Goal: Task Accomplishment & Management: Manage account settings

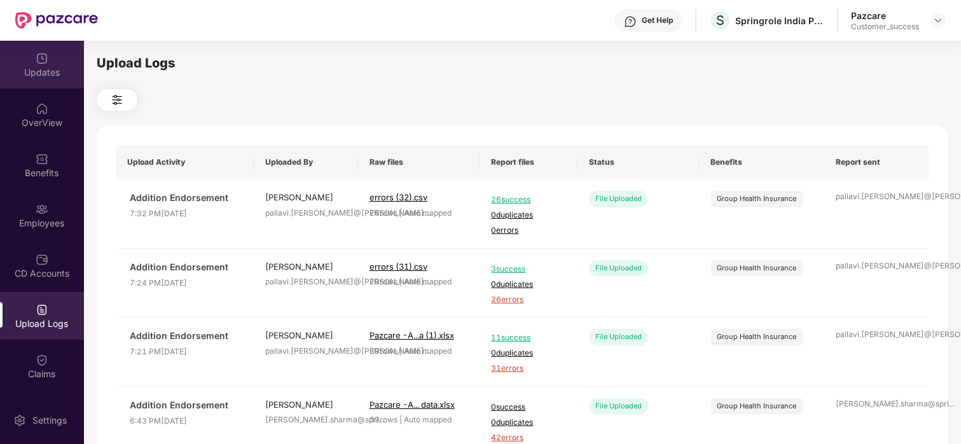
click at [31, 67] on div "Updates" at bounding box center [42, 72] width 84 height 13
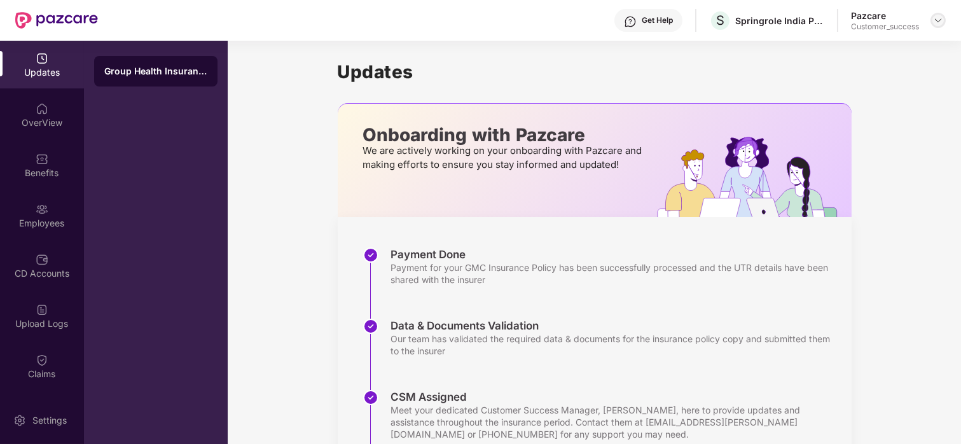
click at [793, 15] on img at bounding box center [938, 20] width 10 height 10
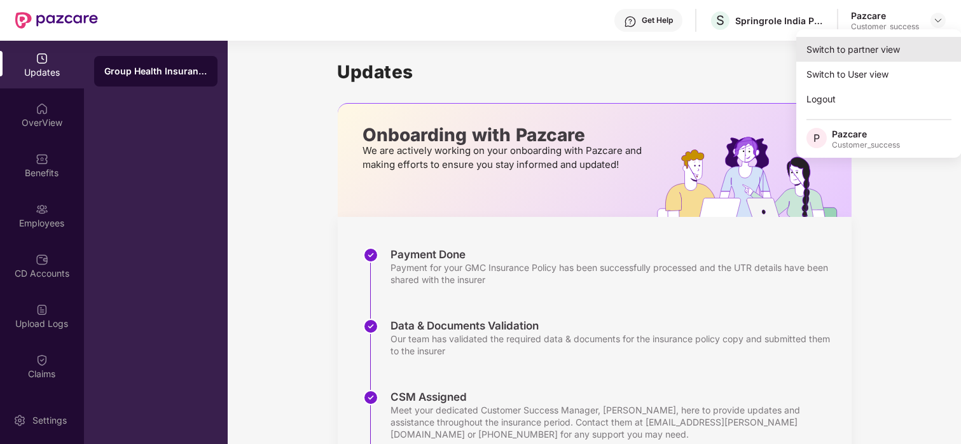
click at [793, 46] on div "Switch to partner view" at bounding box center [879, 49] width 165 height 25
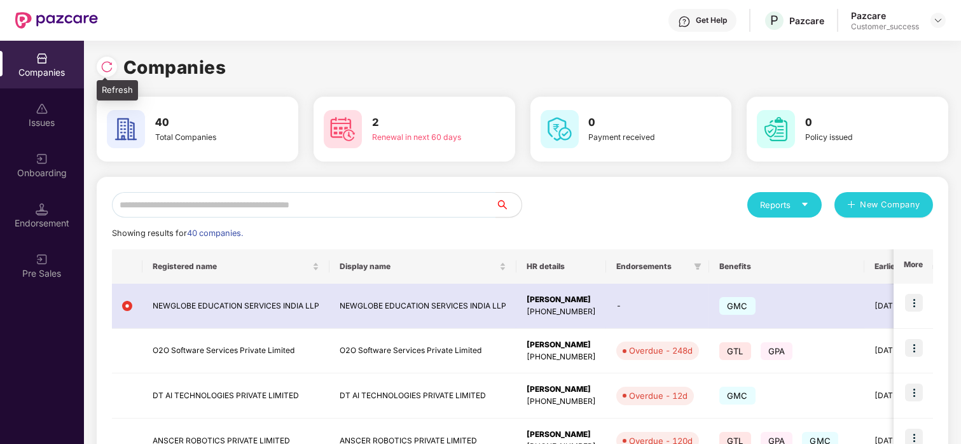
click at [101, 69] on img at bounding box center [107, 66] width 13 height 13
click at [189, 204] on input "text" at bounding box center [304, 204] width 384 height 25
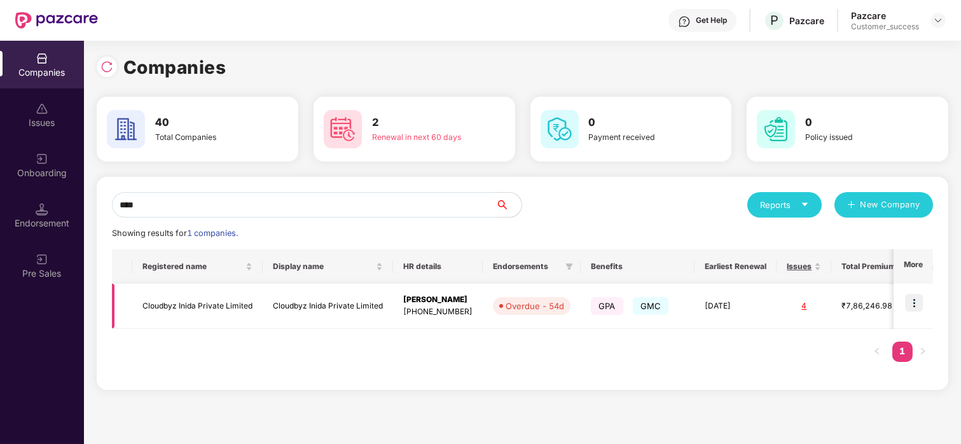
type input "****"
click at [793, 298] on img at bounding box center [914, 303] width 18 height 18
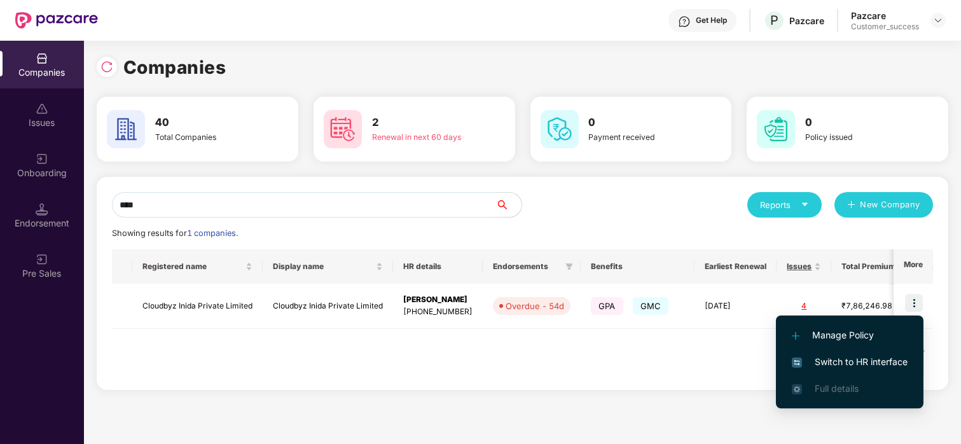
click at [793, 354] on li "Switch to HR interface" at bounding box center [850, 362] width 148 height 27
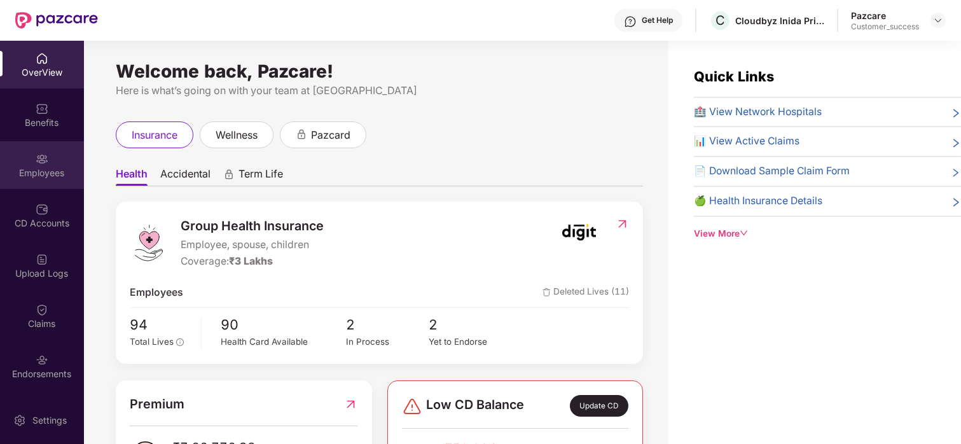
click at [37, 172] on div "Employees" at bounding box center [42, 173] width 84 height 13
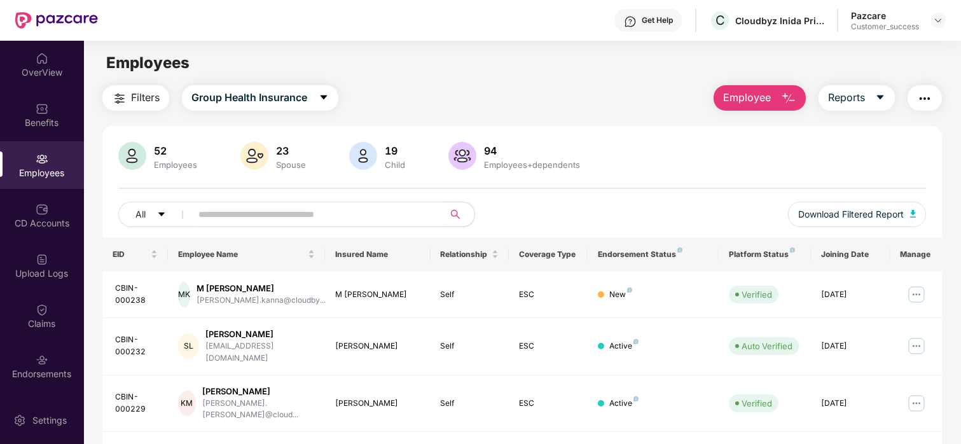
click at [270, 216] on input "text" at bounding box center [312, 214] width 228 height 19
paste input "**********"
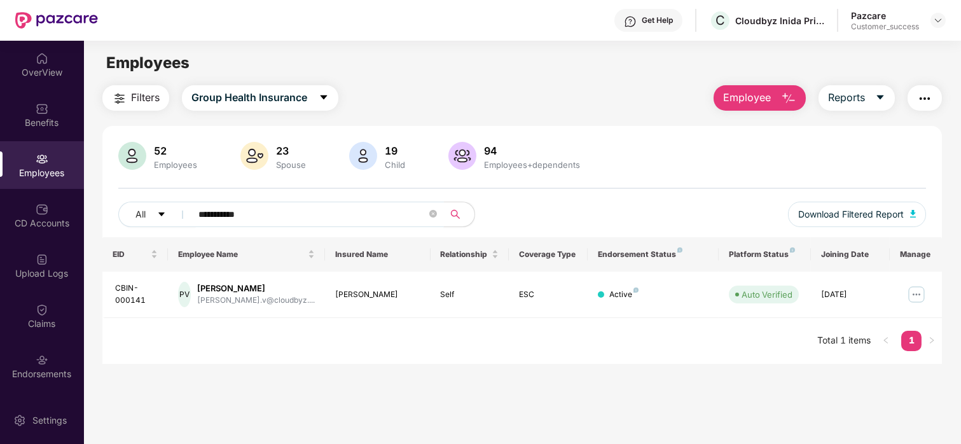
type input "**********"
click at [793, 298] on img at bounding box center [917, 294] width 20 height 20
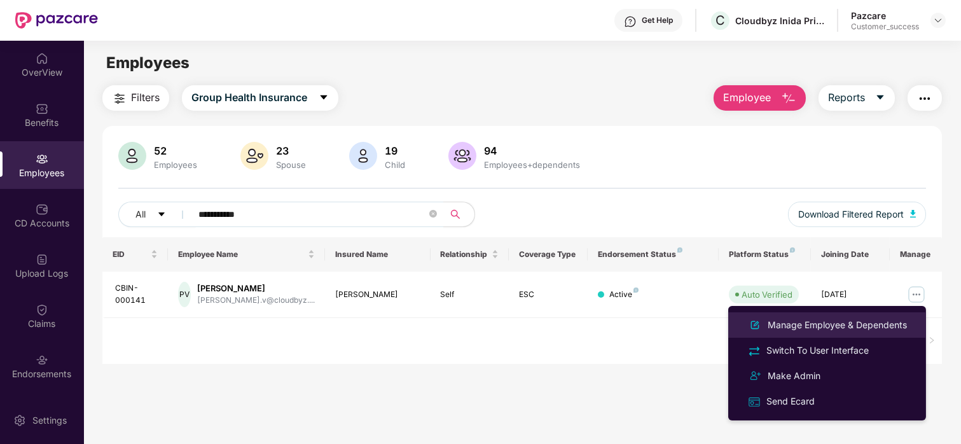
click at [793, 316] on li "Manage Employee & Dependents" at bounding box center [827, 324] width 198 height 25
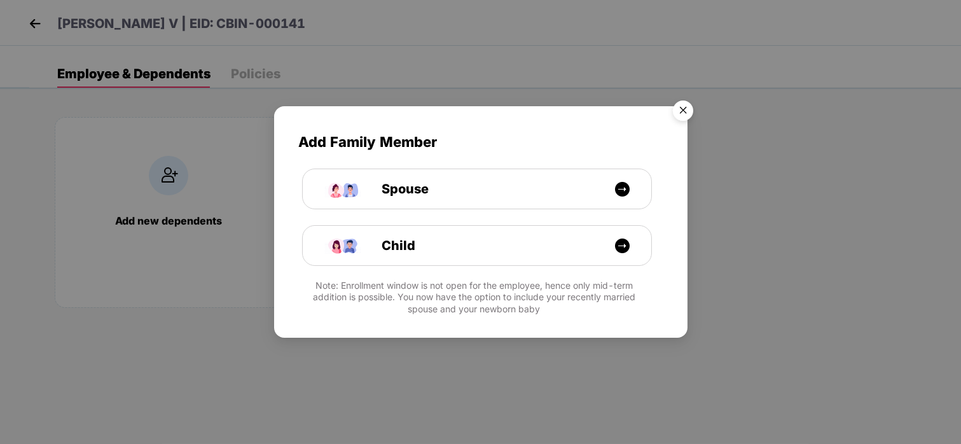
click at [672, 104] on img "Close" at bounding box center [683, 113] width 36 height 36
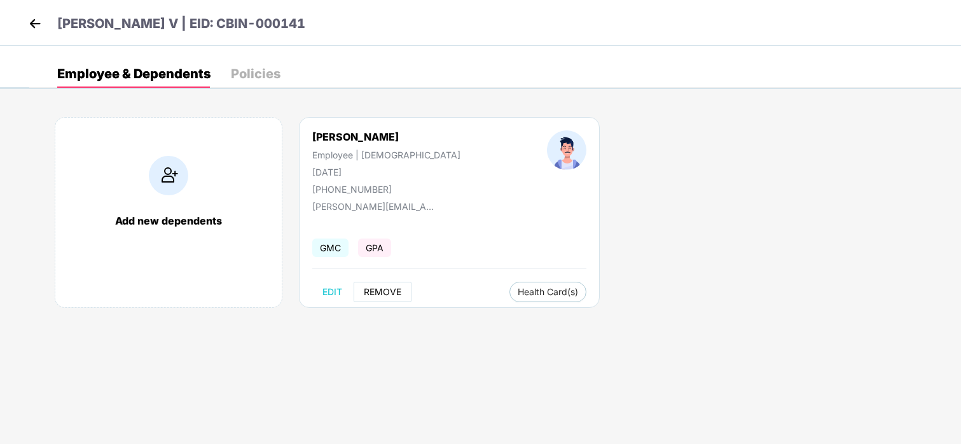
click at [383, 292] on span "REMOVE" at bounding box center [383, 292] width 38 height 10
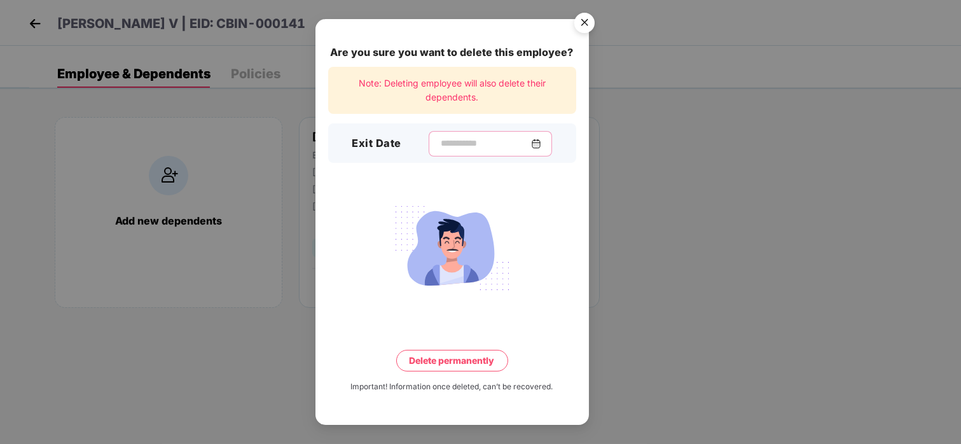
click at [440, 144] on input at bounding box center [486, 143] width 92 height 13
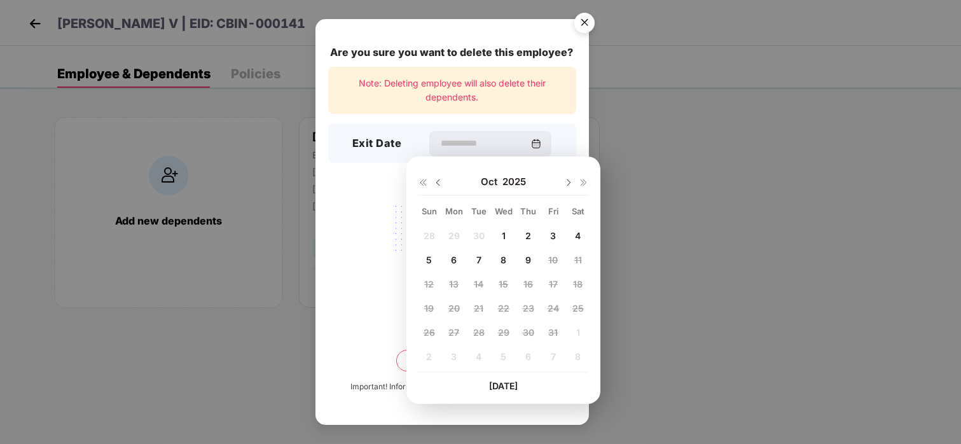
click at [435, 184] on img at bounding box center [438, 182] width 10 height 10
click at [505, 261] on span "10" at bounding box center [504, 259] width 10 height 11
type input "**********"
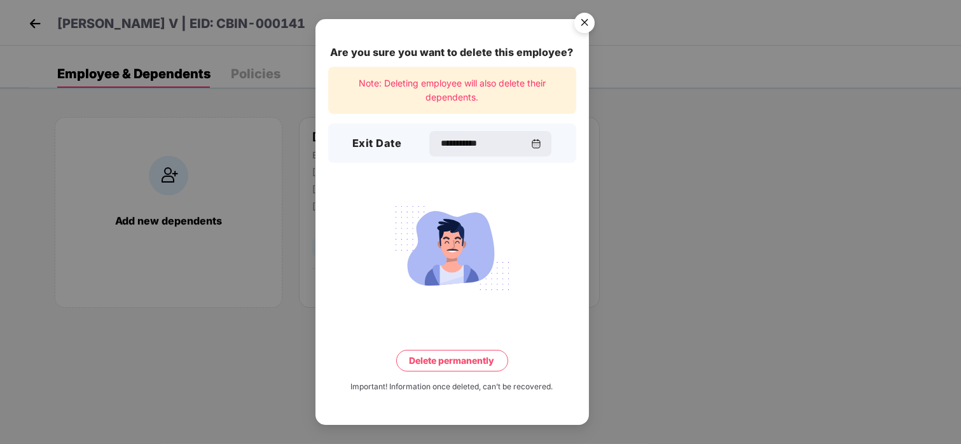
click at [461, 352] on button "Delete permanently" at bounding box center [452, 361] width 112 height 22
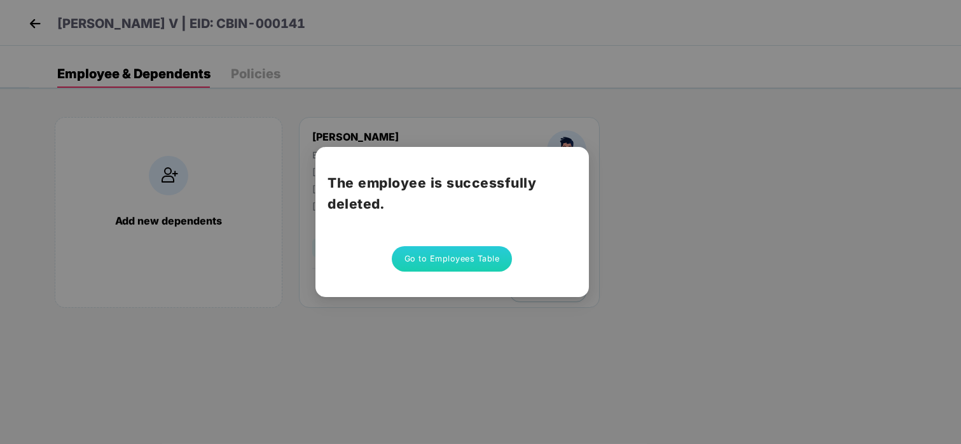
click at [459, 254] on button "Go to Employees Table" at bounding box center [452, 258] width 121 height 25
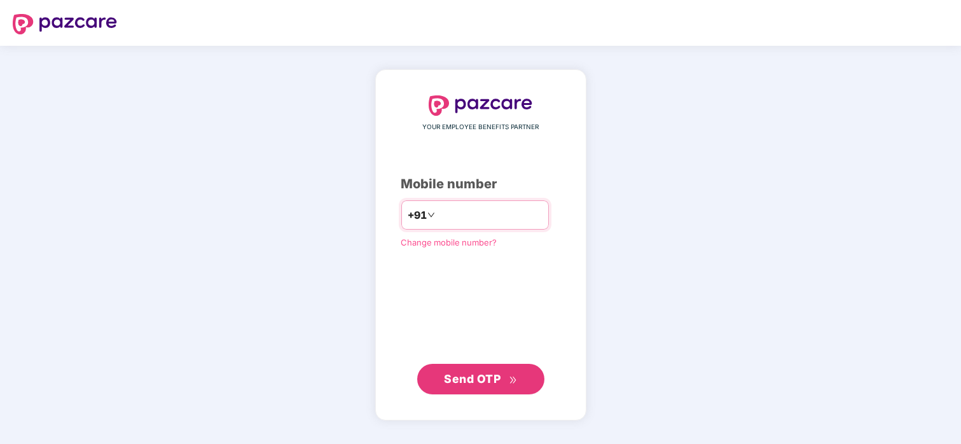
type input "**********"
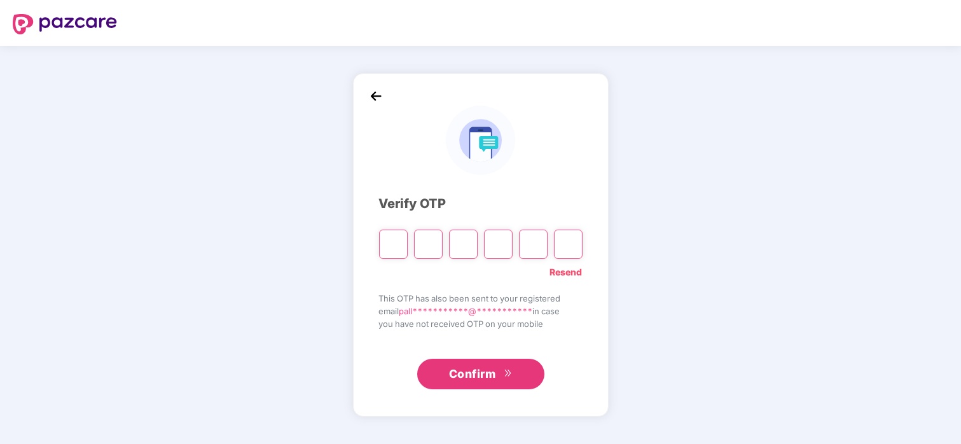
paste input "*"
type input "*"
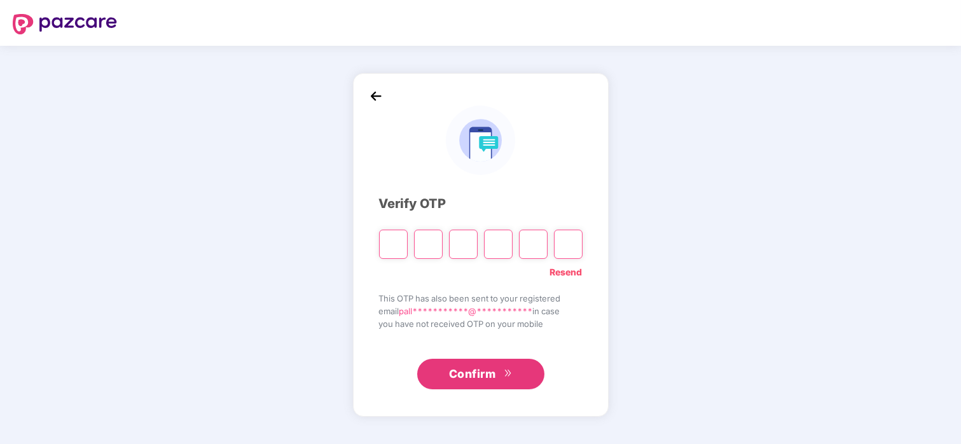
type input "*"
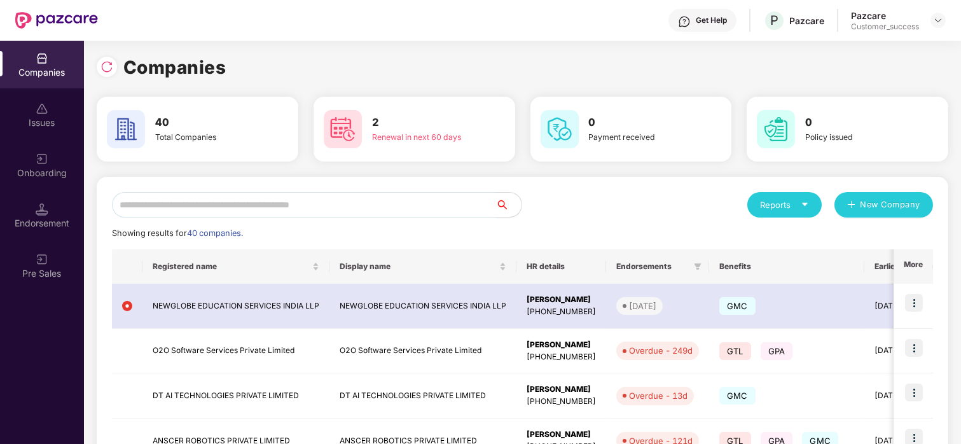
click at [236, 198] on input "text" at bounding box center [304, 204] width 384 height 25
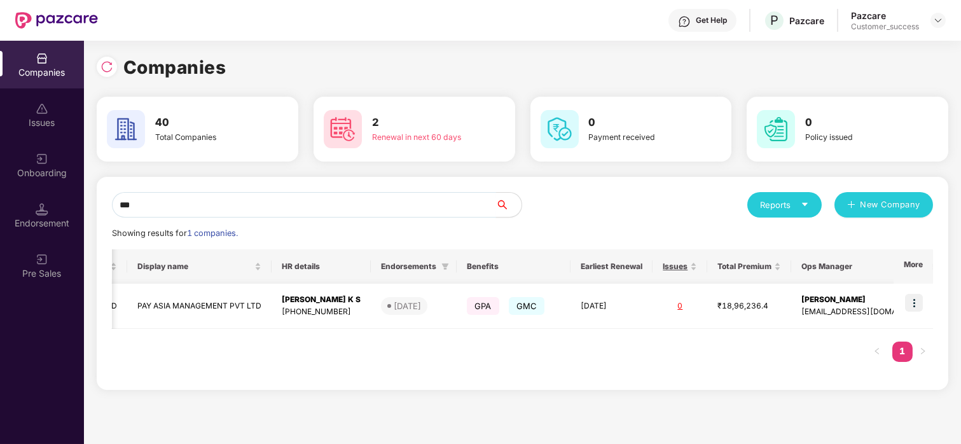
scroll to position [0, 186]
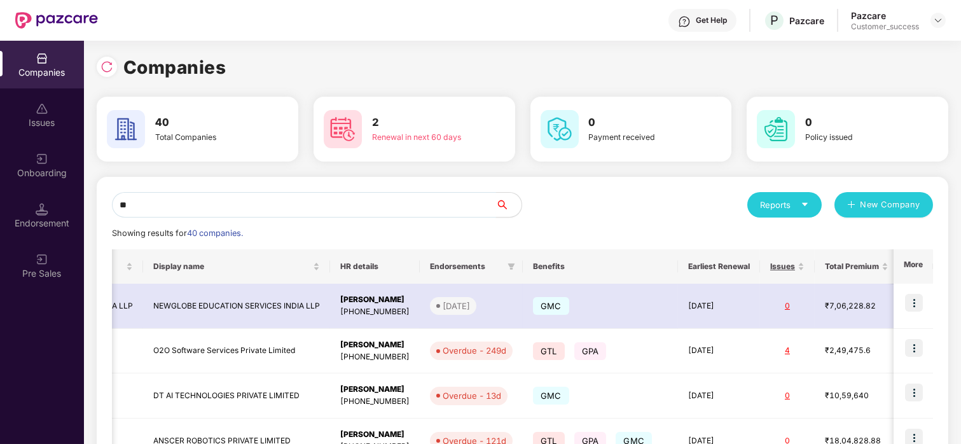
type input "*"
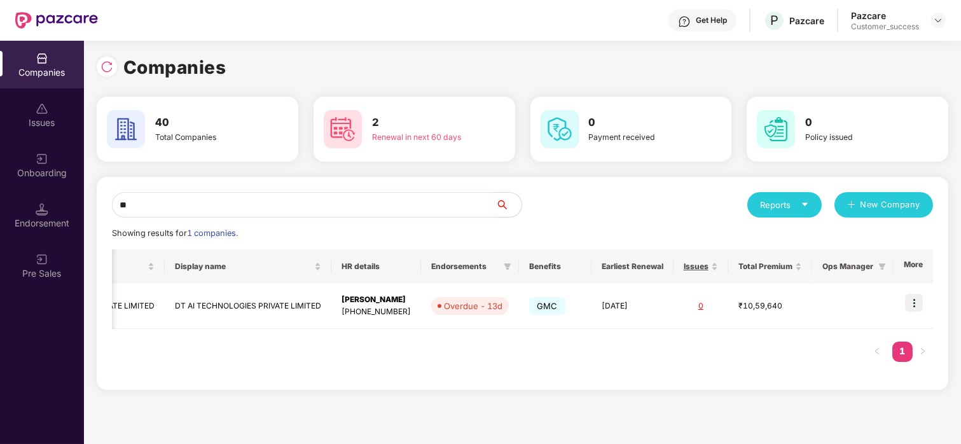
scroll to position [0, 137]
type input "**"
click at [920, 296] on img at bounding box center [914, 303] width 18 height 18
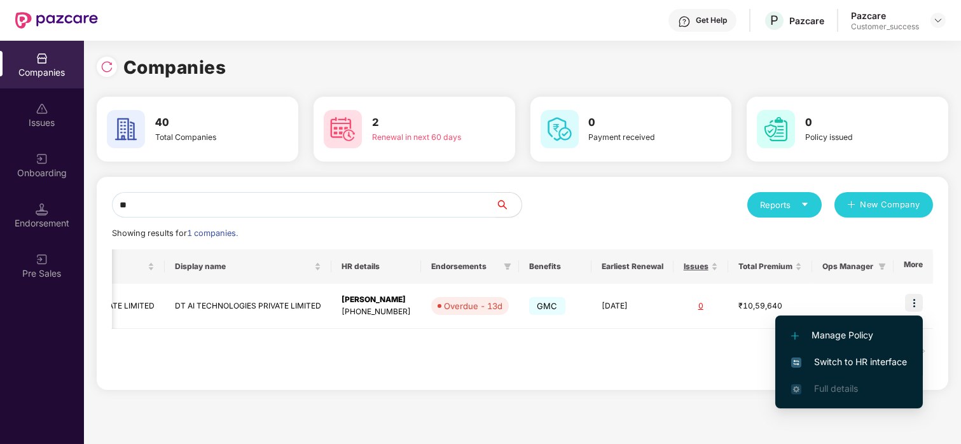
click at [834, 358] on span "Switch to HR interface" at bounding box center [849, 362] width 116 height 14
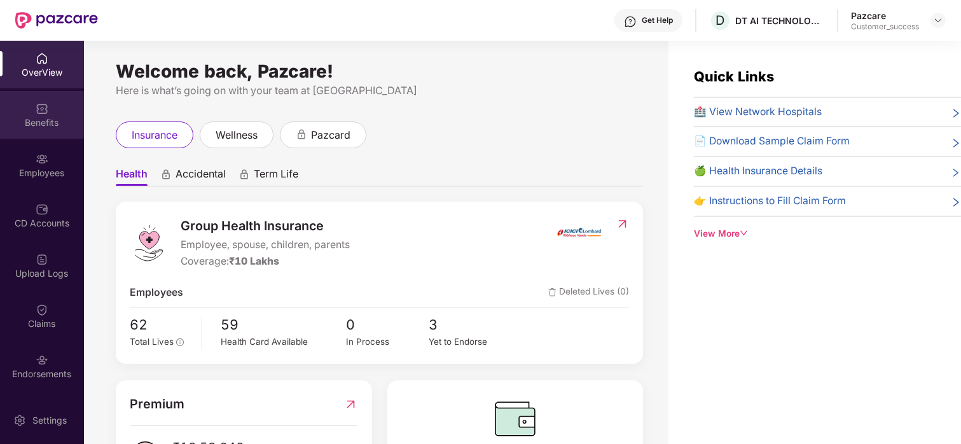
click at [42, 110] on img at bounding box center [42, 108] width 13 height 13
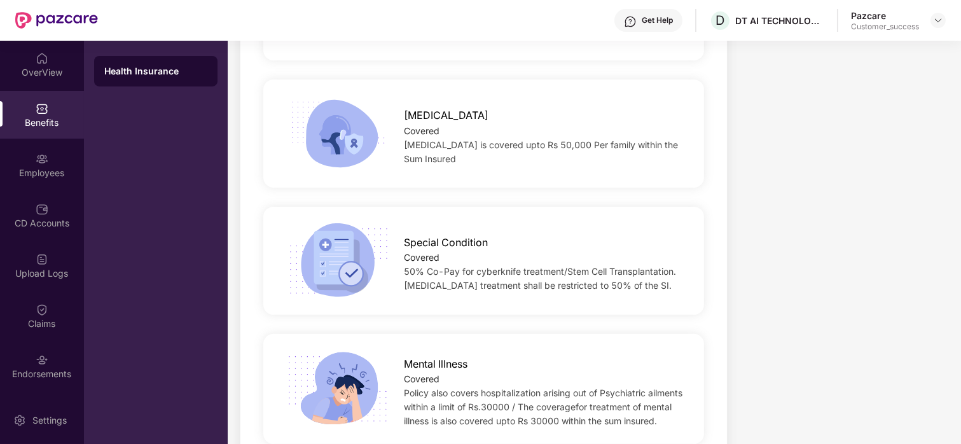
scroll to position [1707, 0]
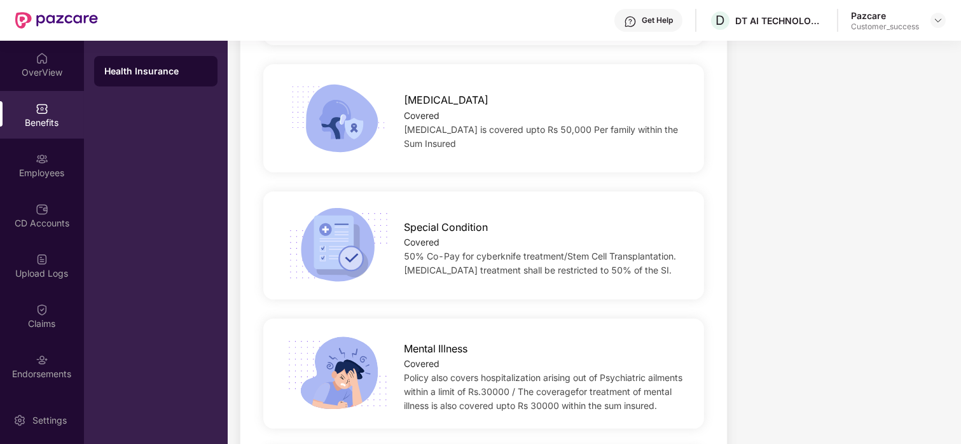
drag, startPoint x: 405, startPoint y: 242, endPoint x: 667, endPoint y: 253, distance: 262.3
click at [667, 253] on span "50% Co-Pay for cyberknife treatment/Stem Cell Transplantation. [MEDICAL_DATA] t…" at bounding box center [540, 263] width 272 height 25
copy span "50% Co-Pay for cyberknife treatment/Stem Cell Transplantation. [MEDICAL_DATA] t…"
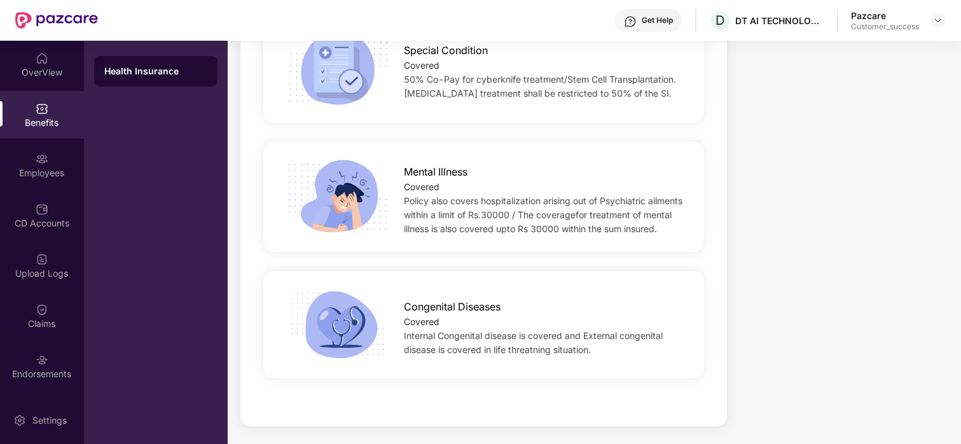
scroll to position [1886, 0]
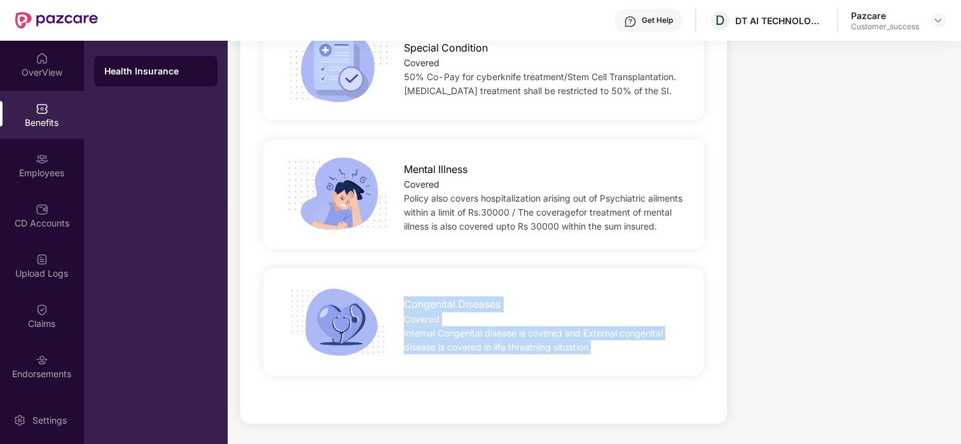
drag, startPoint x: 407, startPoint y: 304, endPoint x: 594, endPoint y: 352, distance: 193.8
click at [594, 352] on div "Congenital Diseases Covered Internal Congenital disease is covered and External…" at bounding box center [544, 322] width 321 height 64
copy div "Congenital Diseases Covered Internal Congenital disease is covered and External…"
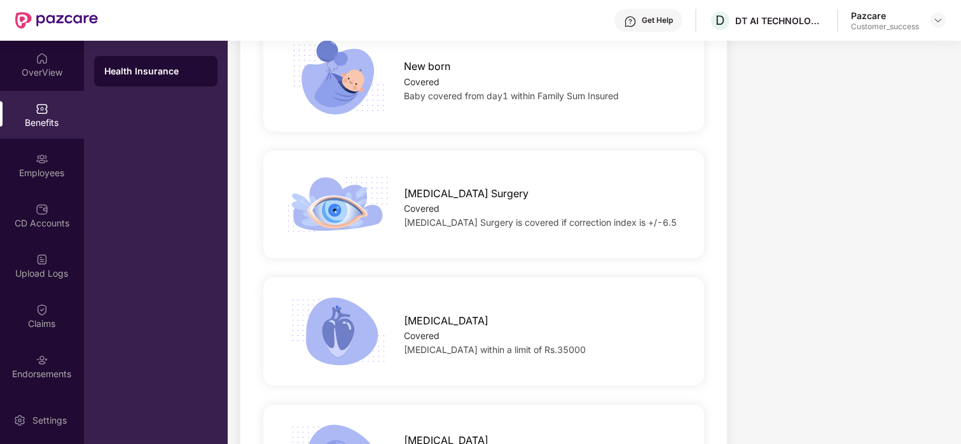
scroll to position [1366, 0]
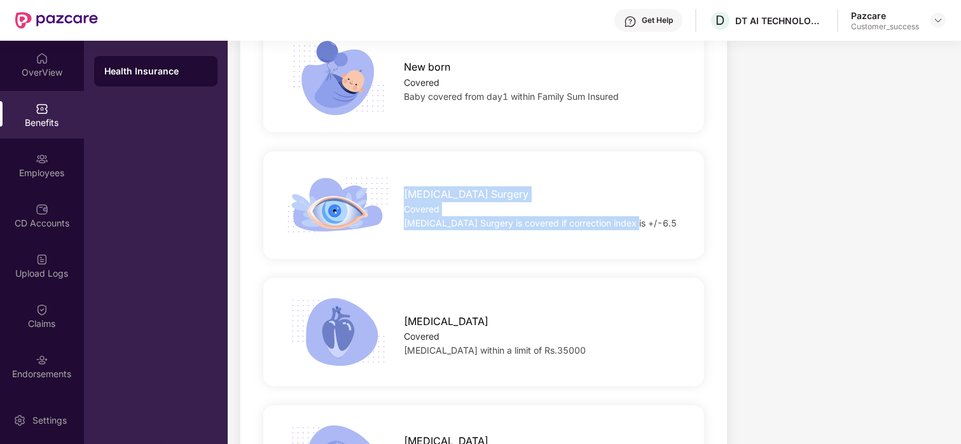
drag, startPoint x: 402, startPoint y: 179, endPoint x: 626, endPoint y: 208, distance: 225.8
click at [626, 208] on div "[MEDICAL_DATA] Surgery Covered [MEDICAL_DATA] Surgery is covered if correction …" at bounding box center [544, 205] width 321 height 50
copy div "[MEDICAL_DATA] Surgery Covered [MEDICAL_DATA] Surgery is covered if correction …"
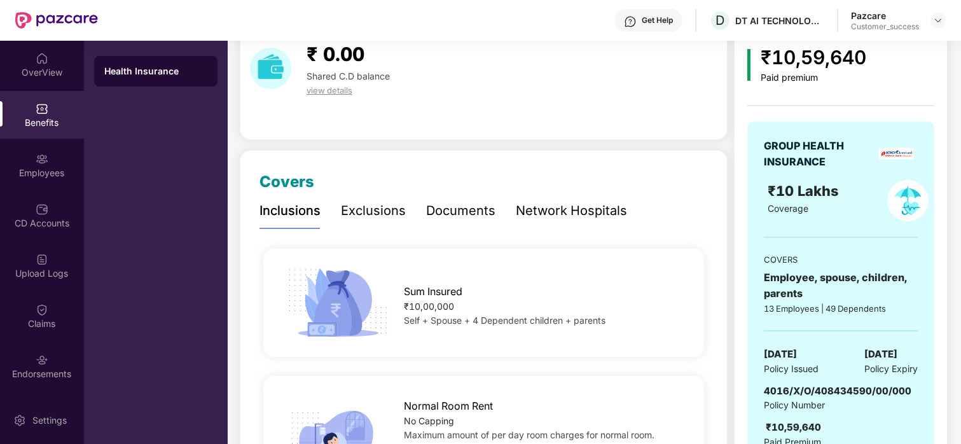
scroll to position [0, 0]
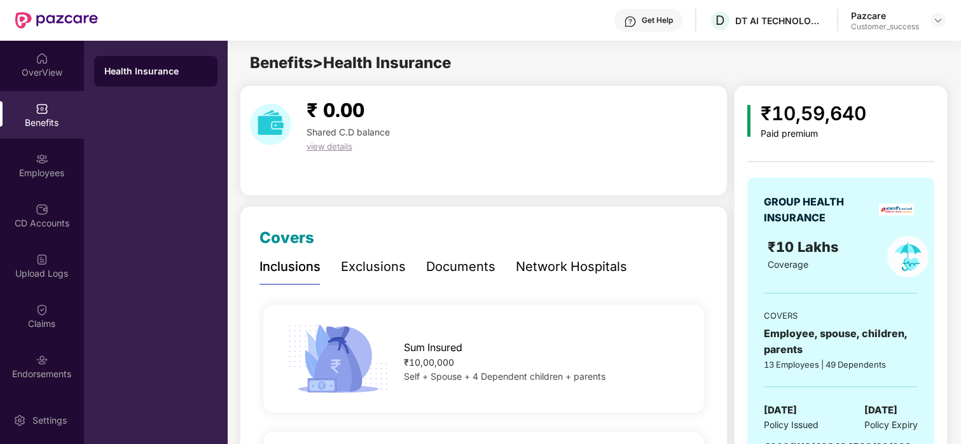
click at [394, 267] on div "Exclusions" at bounding box center [373, 267] width 65 height 20
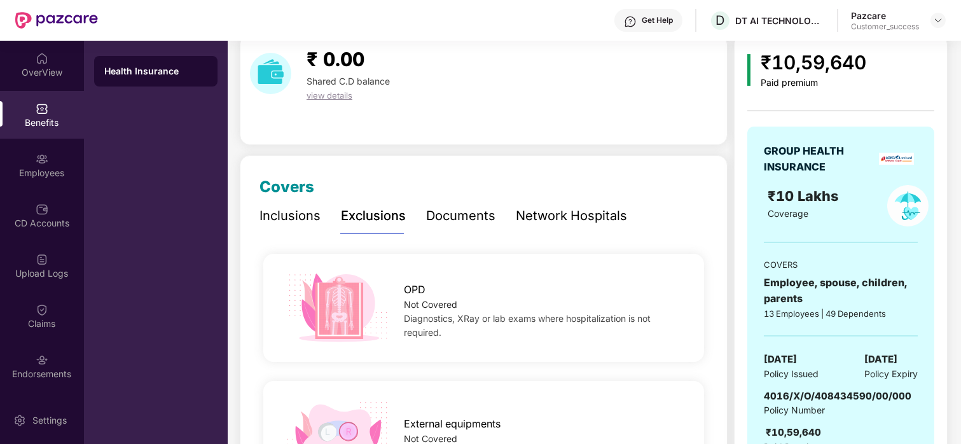
scroll to position [8, 0]
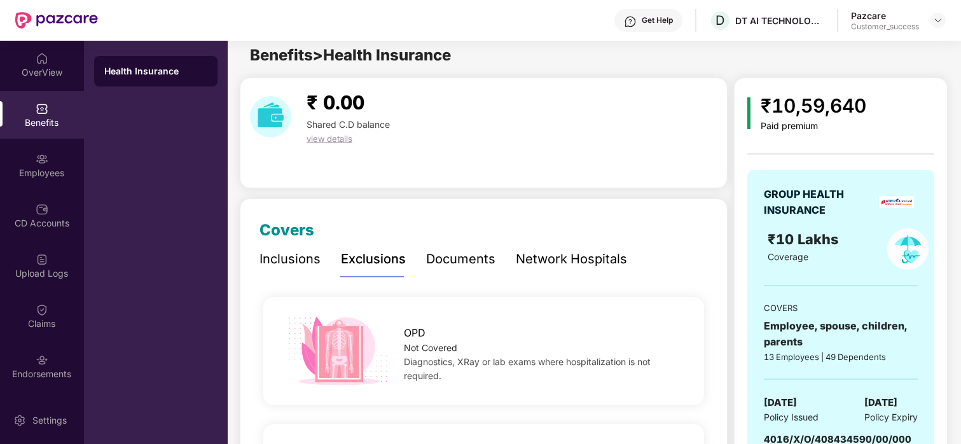
click at [285, 263] on div "Inclusions" at bounding box center [290, 259] width 61 height 20
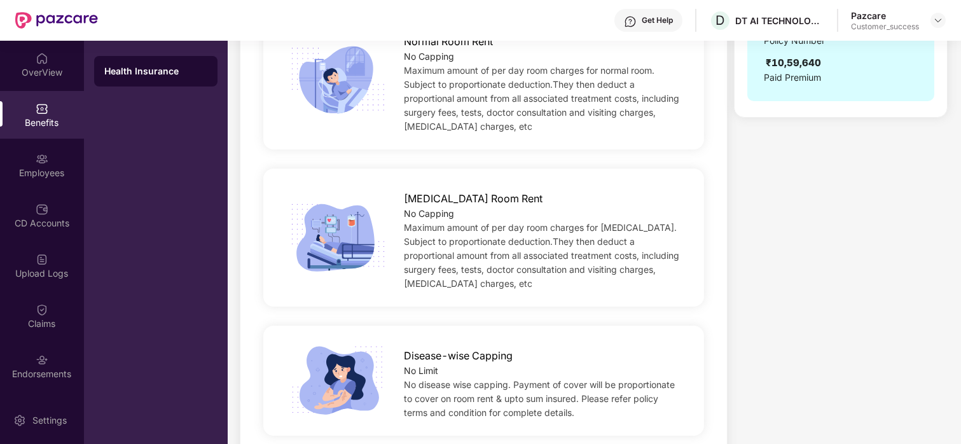
scroll to position [0, 0]
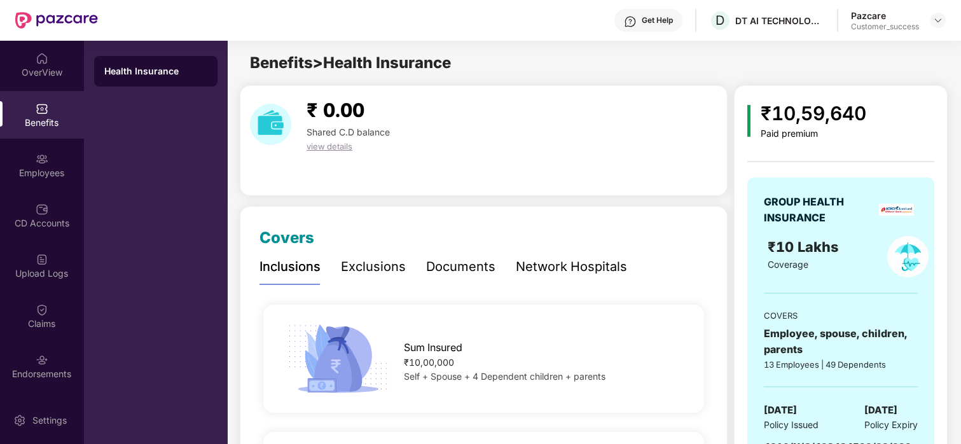
click at [369, 270] on div "Exclusions" at bounding box center [373, 267] width 65 height 20
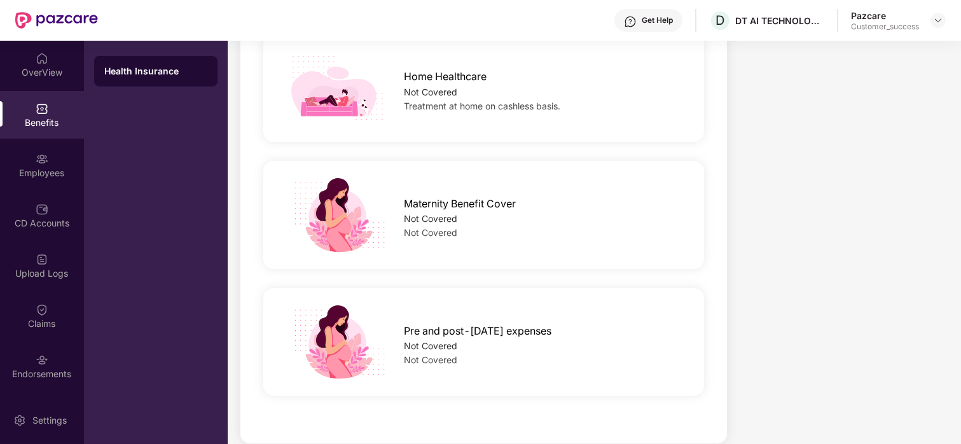
scroll to position [1183, 0]
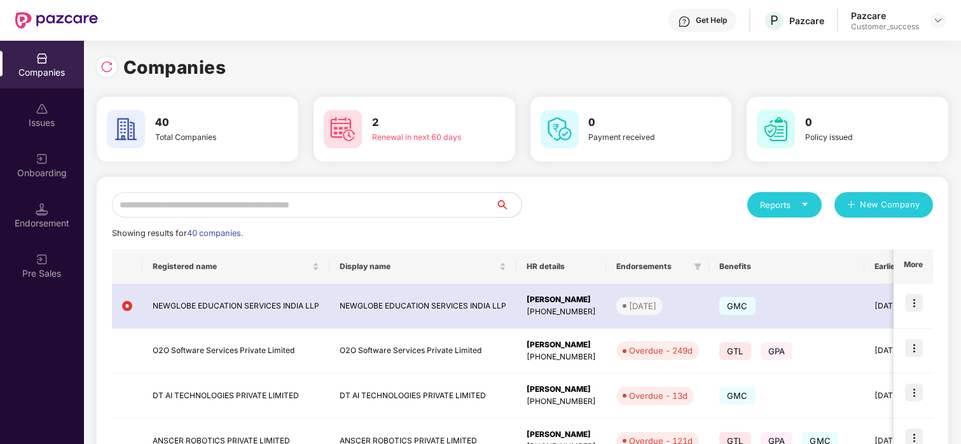
click at [169, 209] on input "text" at bounding box center [304, 204] width 384 height 25
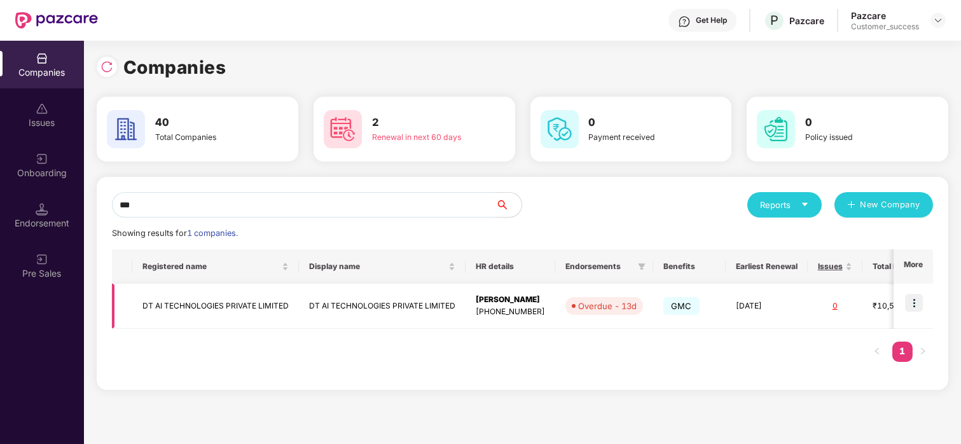
type input "**"
click at [155, 326] on td "DT AI TECHNOLOGIES PRIVATE LIMITED" at bounding box center [215, 306] width 167 height 45
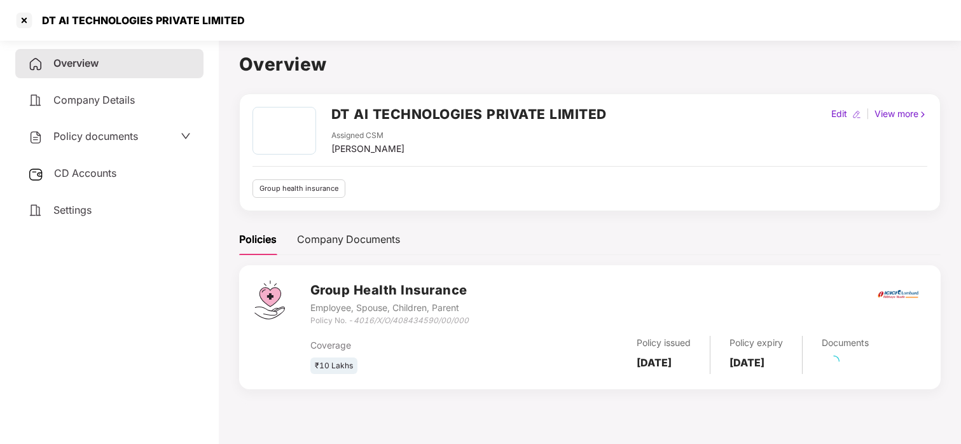
click at [95, 132] on span "Policy documents" at bounding box center [95, 136] width 85 height 13
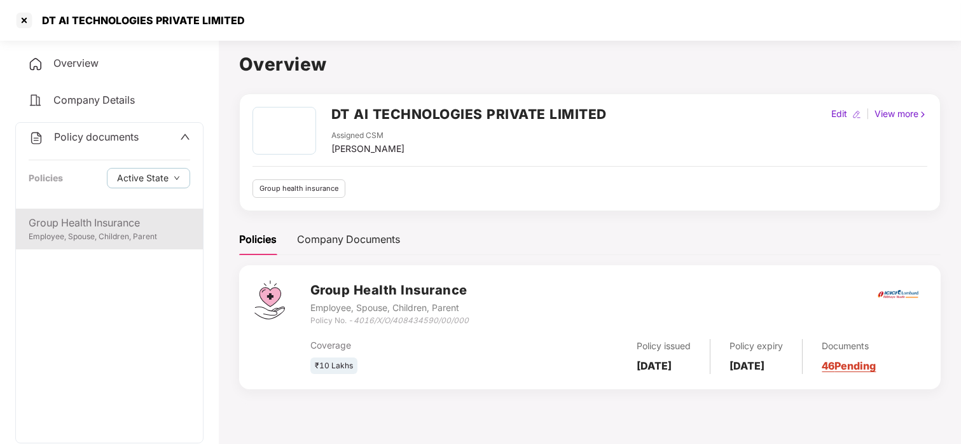
click at [100, 233] on div "Employee, Spouse, Children, Parent" at bounding box center [110, 237] width 162 height 12
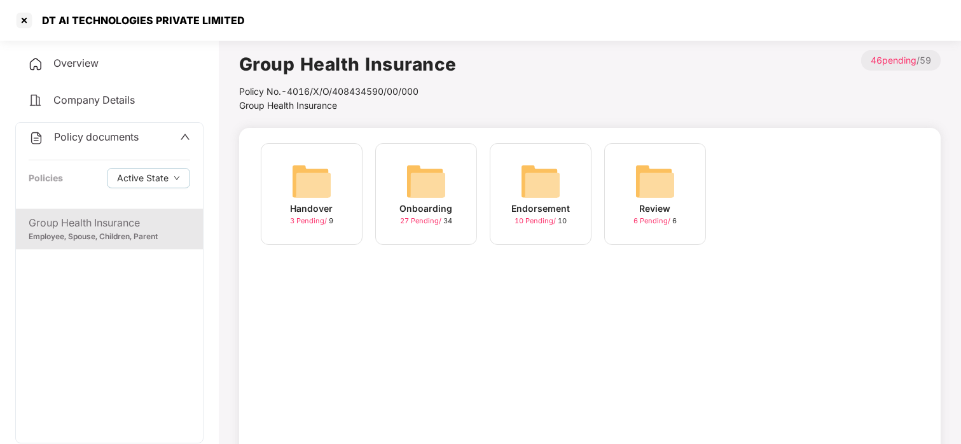
click at [442, 184] on img at bounding box center [426, 181] width 41 height 41
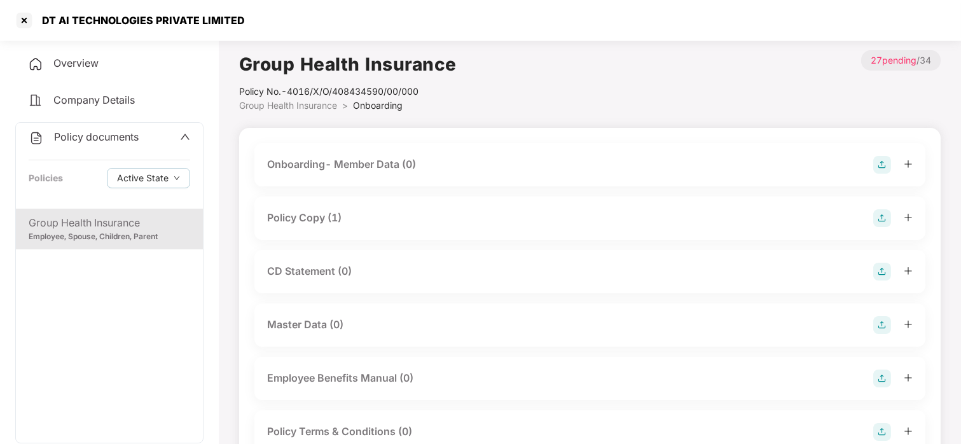
click at [288, 214] on div "Policy Copy (1)" at bounding box center [304, 218] width 74 height 16
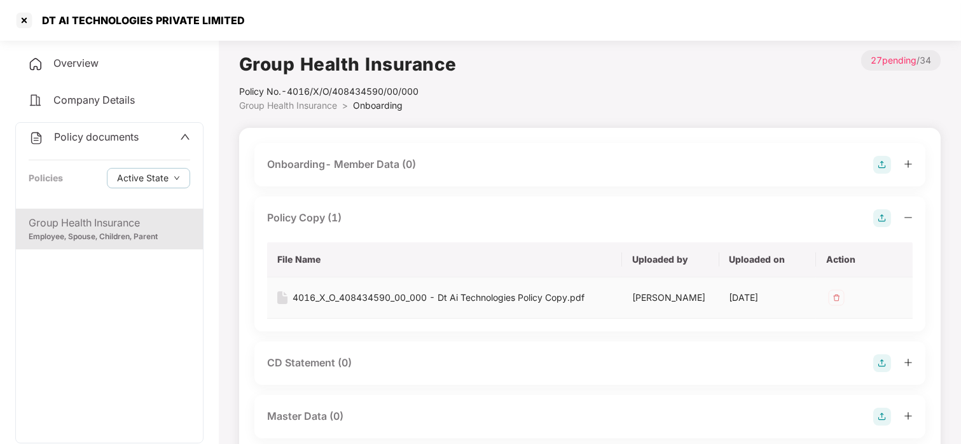
click at [335, 296] on div "4016_X_O_408434590_00_000 - Dt Ai Technologies Policy Copy.pdf" at bounding box center [439, 298] width 292 height 14
click at [30, 15] on div at bounding box center [24, 20] width 20 height 20
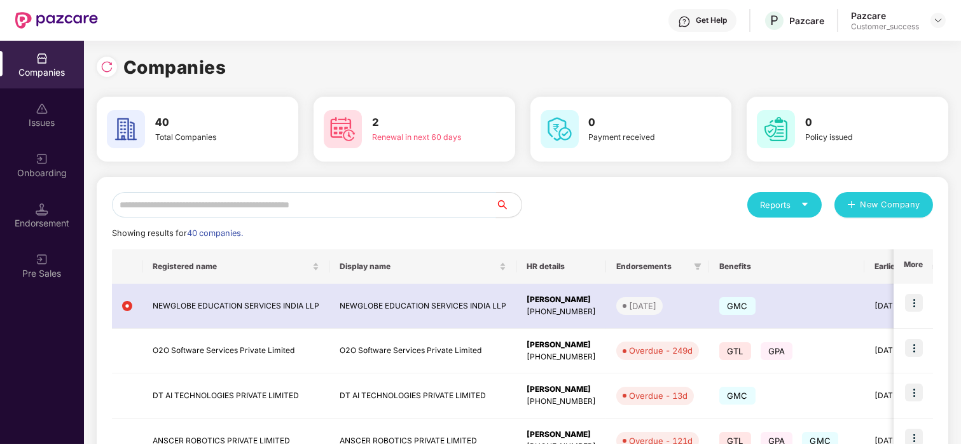
click at [372, 205] on input "text" at bounding box center [304, 204] width 384 height 25
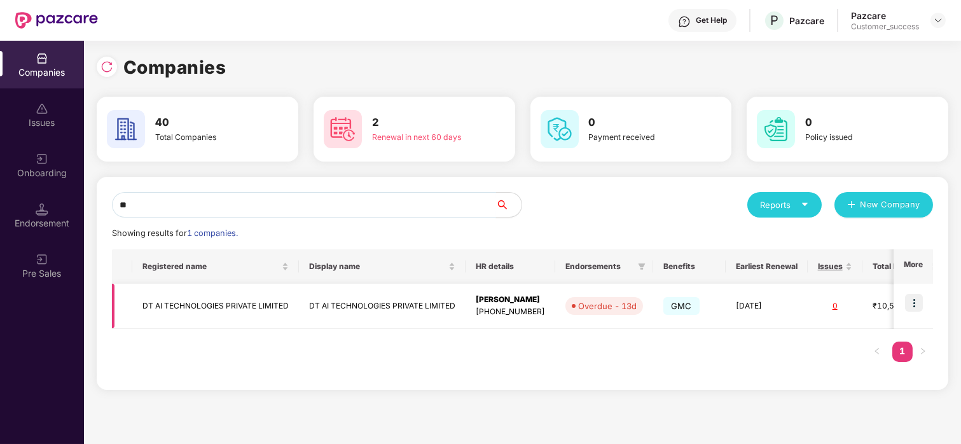
type input "**"
click at [907, 296] on img at bounding box center [914, 303] width 18 height 18
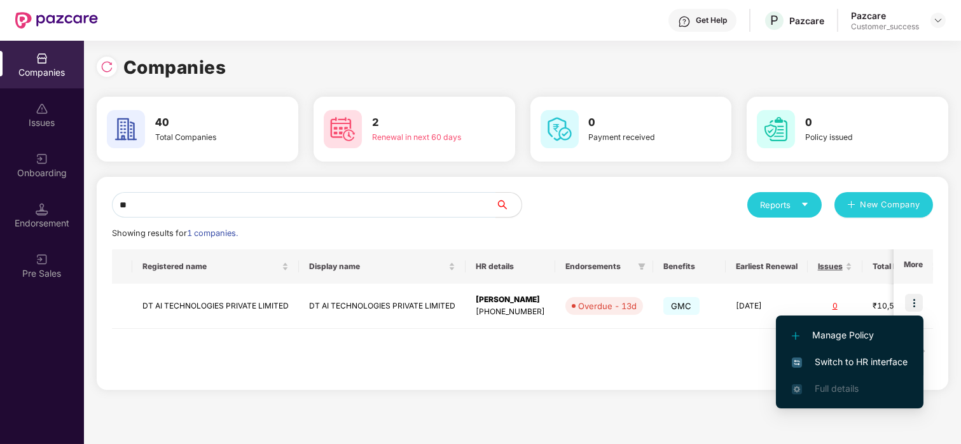
click at [859, 354] on li "Switch to HR interface" at bounding box center [850, 362] width 148 height 27
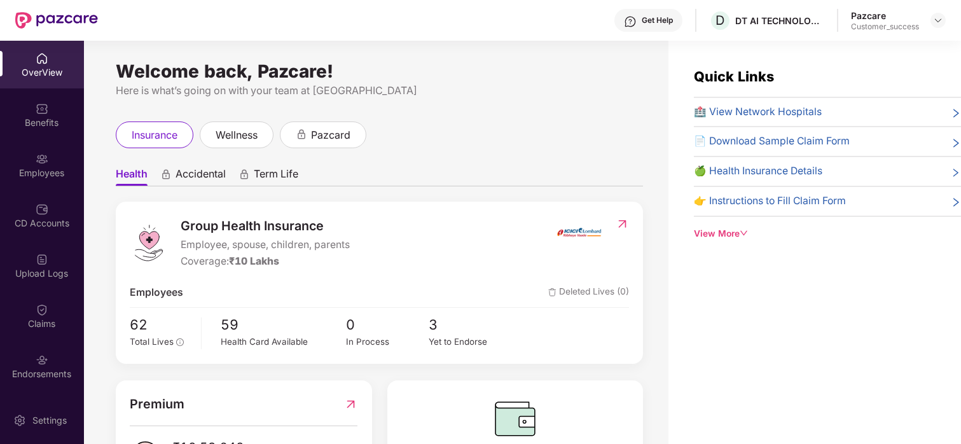
click at [52, 120] on div "Benefits" at bounding box center [42, 122] width 84 height 13
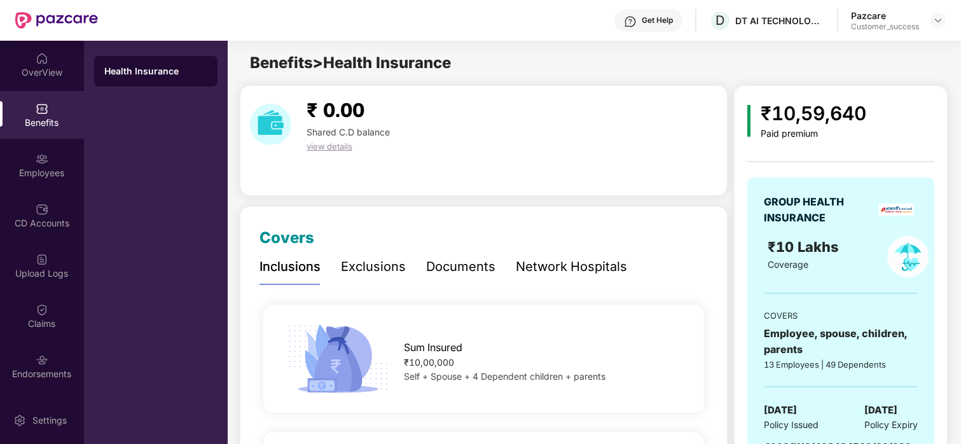
click at [390, 268] on div "Exclusions" at bounding box center [373, 267] width 65 height 20
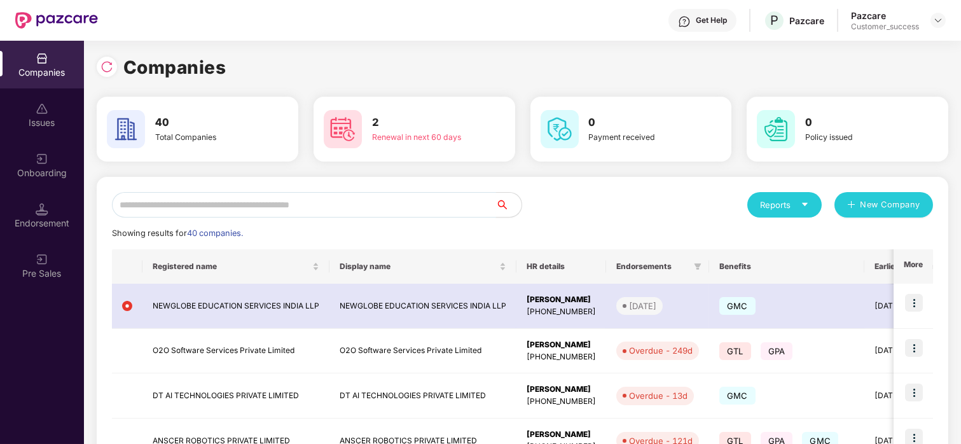
click at [293, 209] on input "text" at bounding box center [304, 204] width 384 height 25
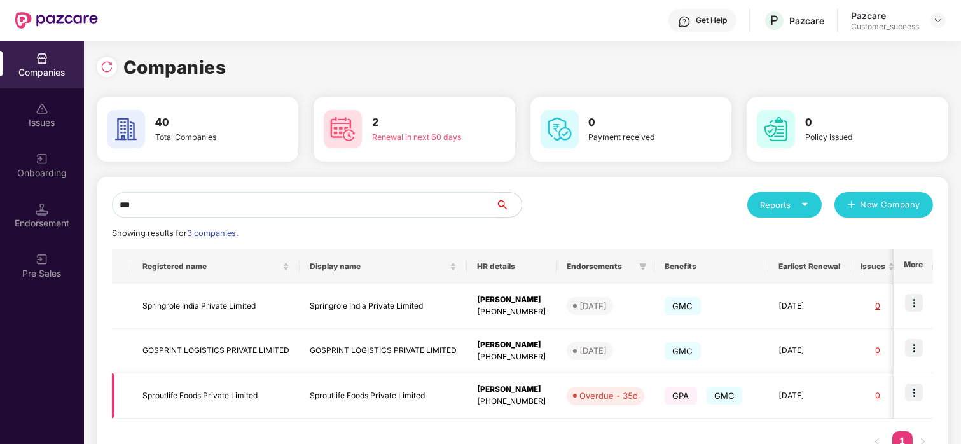
type input "***"
click at [920, 391] on img at bounding box center [914, 393] width 18 height 18
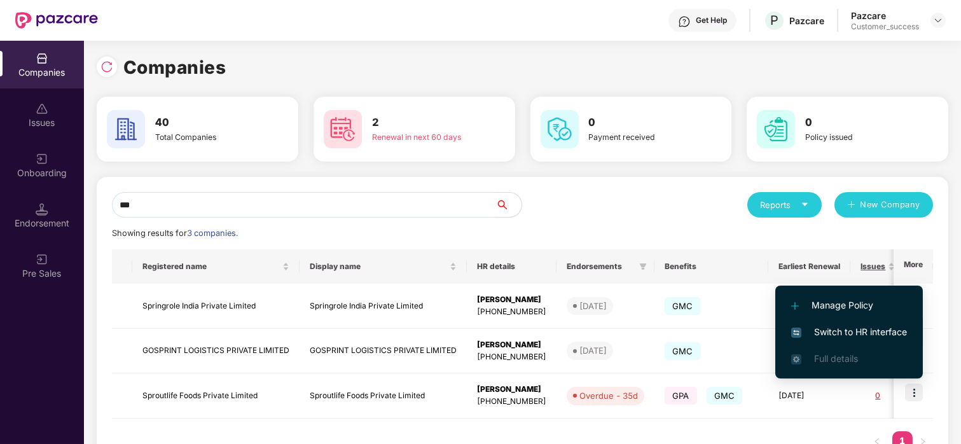
click at [823, 331] on span "Switch to HR interface" at bounding box center [849, 332] width 116 height 14
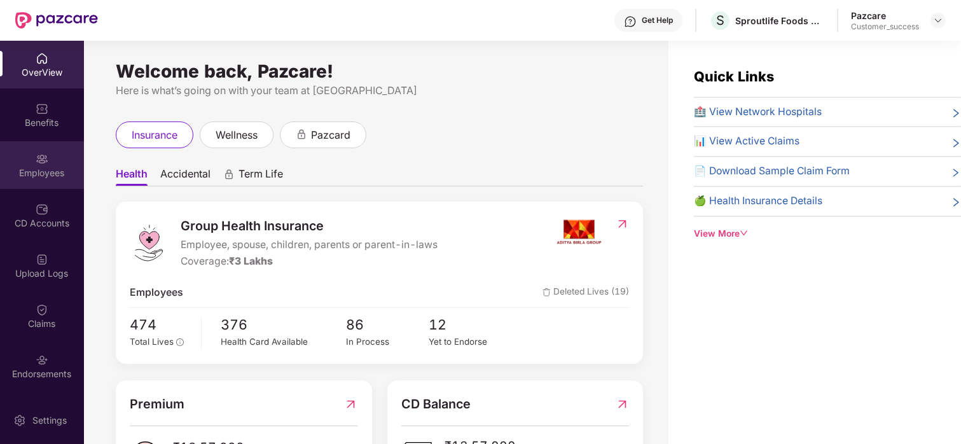
click at [20, 157] on div "Employees" at bounding box center [42, 165] width 84 height 48
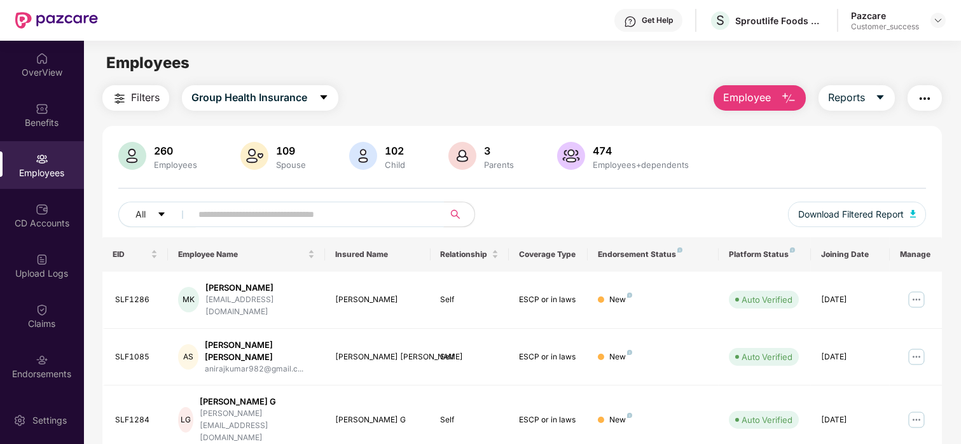
click at [292, 218] on input "text" at bounding box center [312, 214] width 228 height 19
paste input "****"
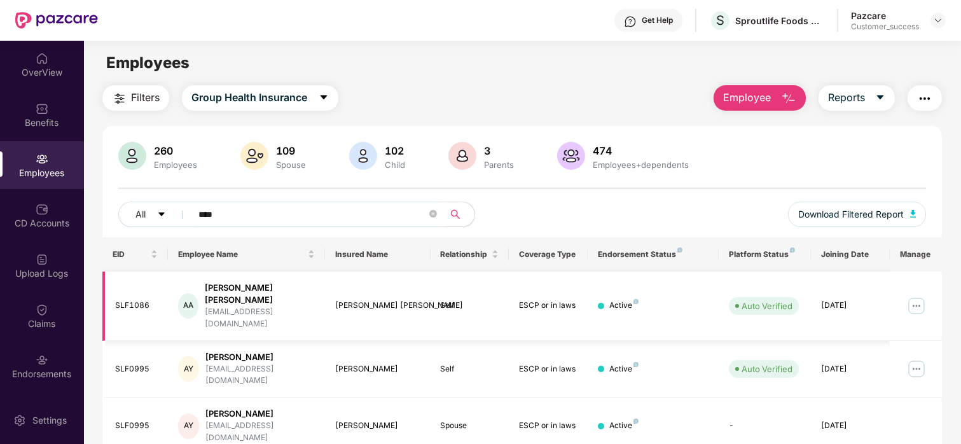
type input "****"
click at [912, 296] on img at bounding box center [917, 306] width 20 height 20
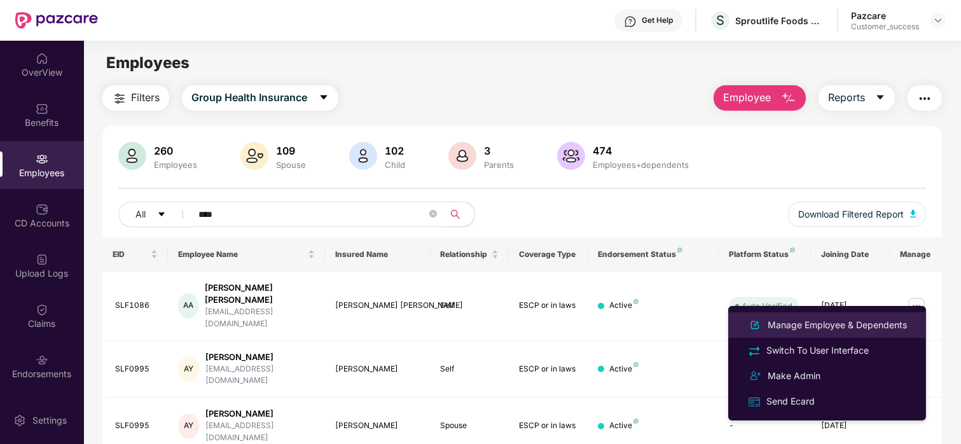
click at [797, 318] on div "Manage Employee & Dependents" at bounding box center [837, 325] width 144 height 14
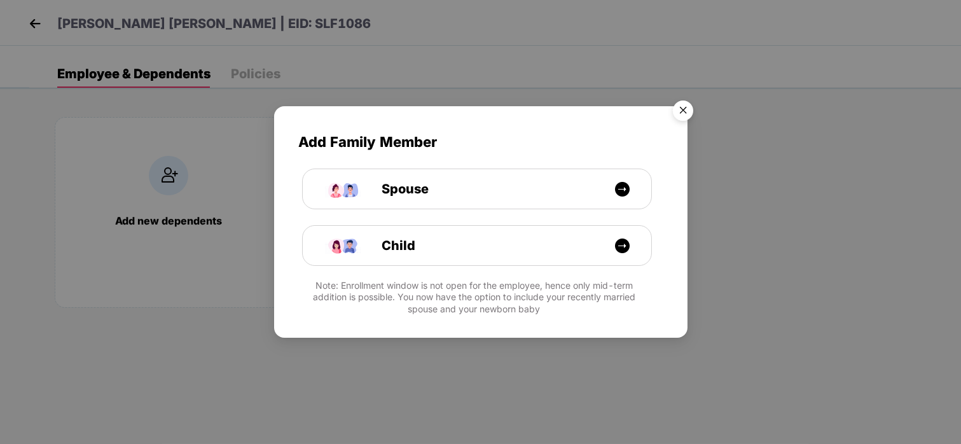
click at [683, 104] on img "Close" at bounding box center [683, 113] width 36 height 36
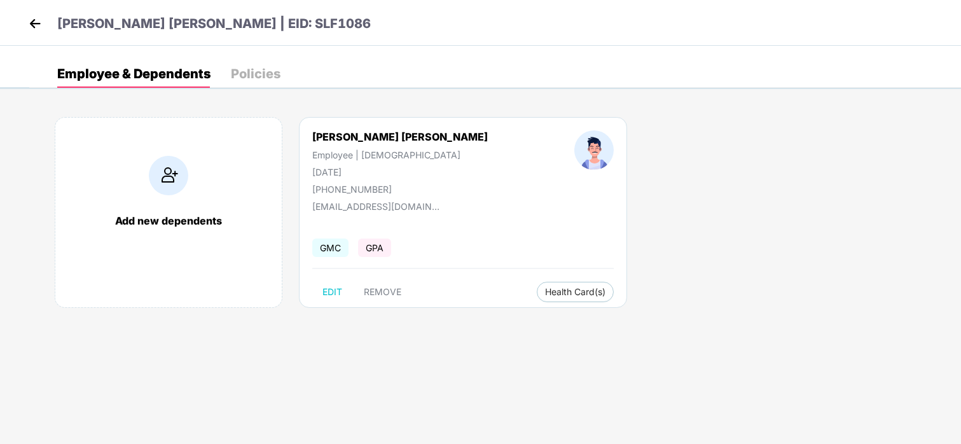
click at [363, 190] on div "[PHONE_NUMBER]" at bounding box center [400, 189] width 176 height 11
copy div "918686132867"
click at [25, 19] on img at bounding box center [34, 23] width 19 height 19
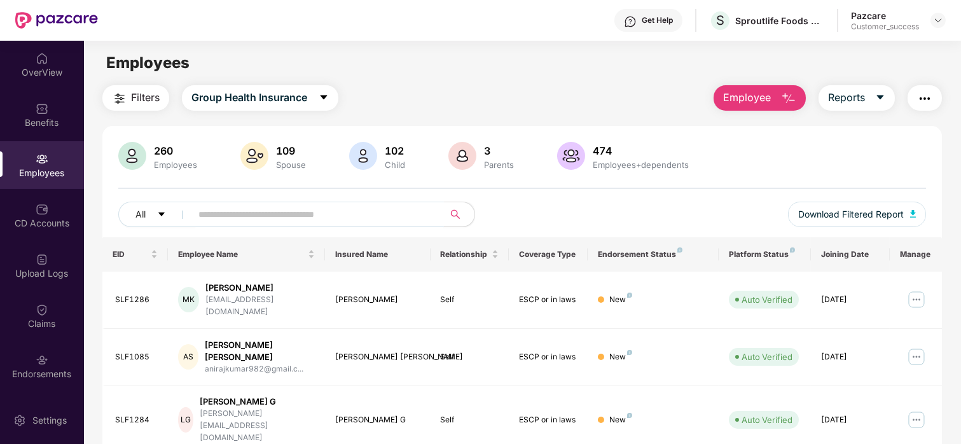
click at [356, 212] on input "text" at bounding box center [312, 214] width 228 height 19
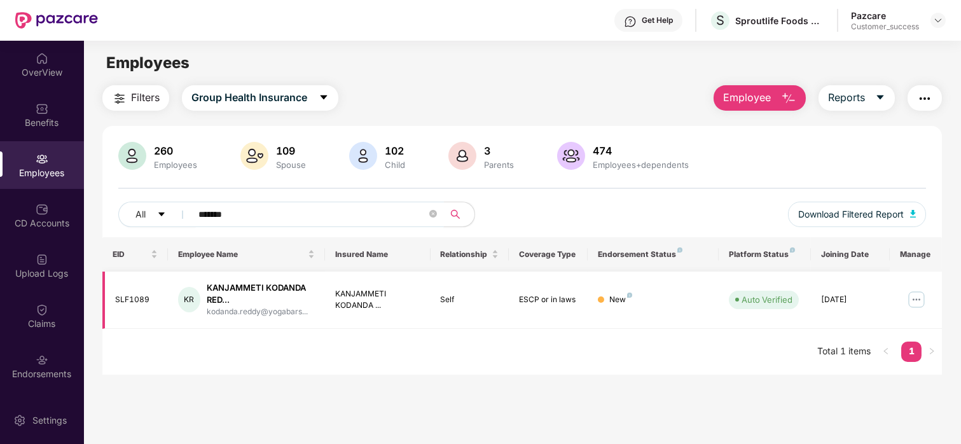
type input "*******"
click at [919, 298] on img at bounding box center [917, 299] width 20 height 20
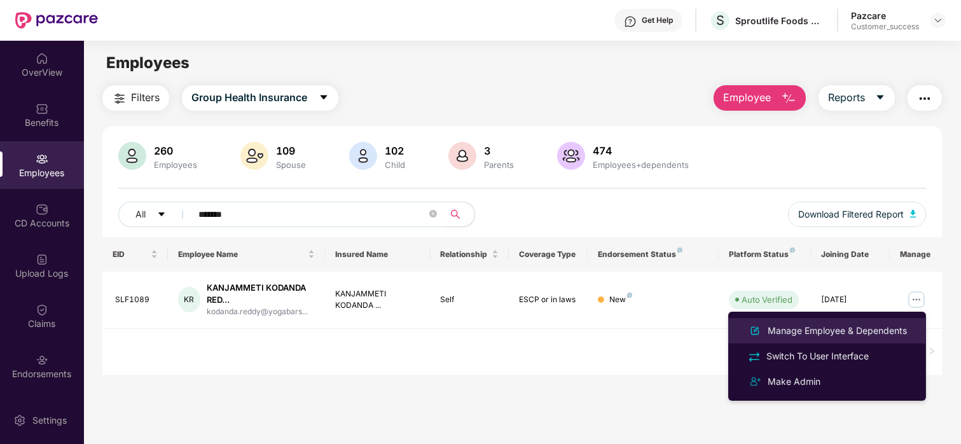
click at [857, 332] on div "Manage Employee & Dependents" at bounding box center [837, 331] width 144 height 14
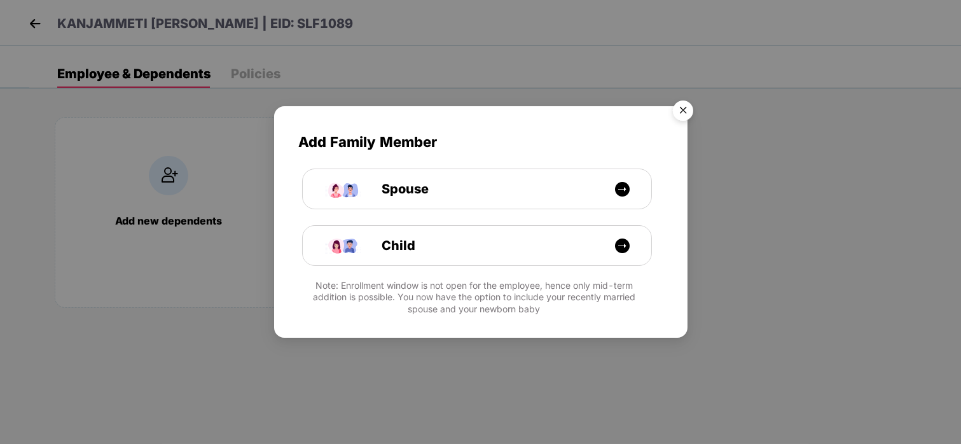
click at [680, 111] on img "Close" at bounding box center [683, 113] width 36 height 36
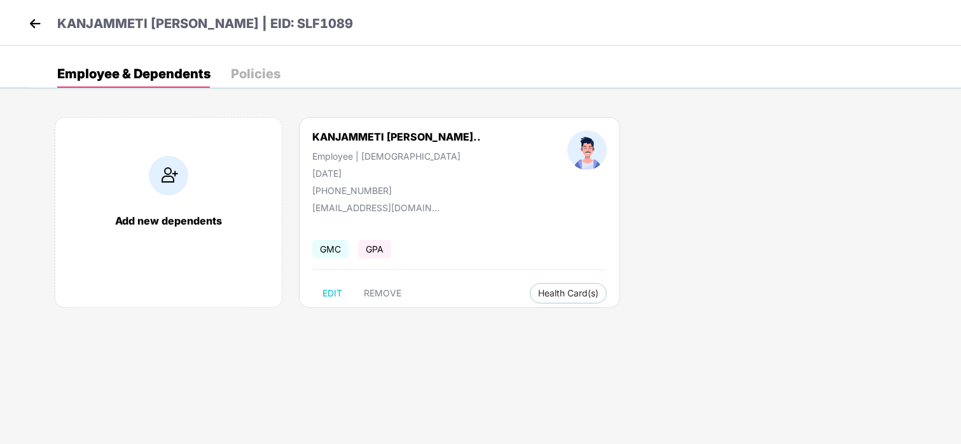
click at [39, 29] on img at bounding box center [34, 23] width 19 height 19
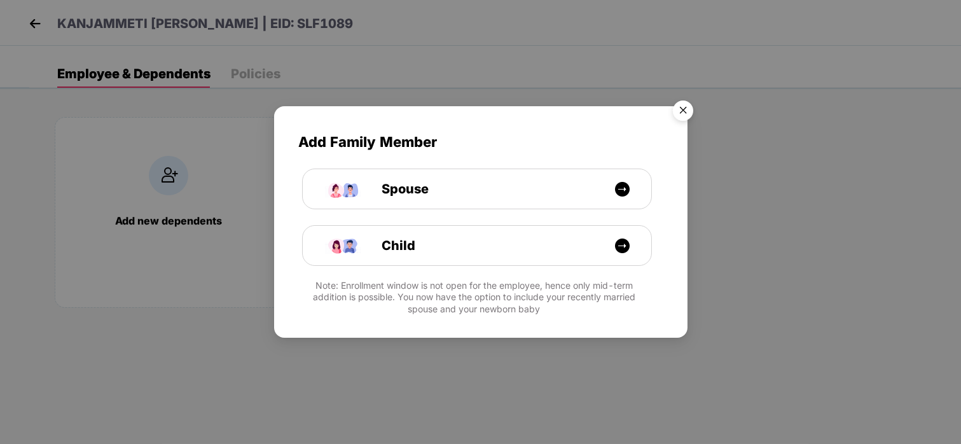
click at [688, 113] on img "Close" at bounding box center [683, 113] width 36 height 36
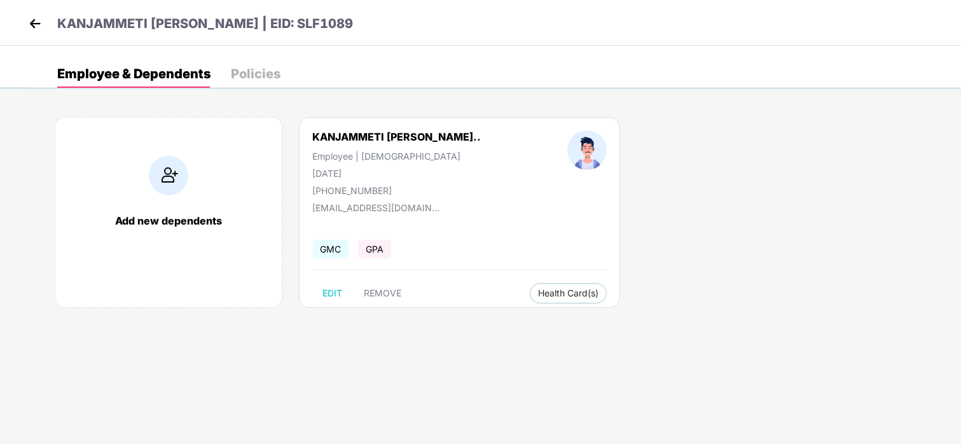
click at [42, 21] on img at bounding box center [34, 23] width 19 height 19
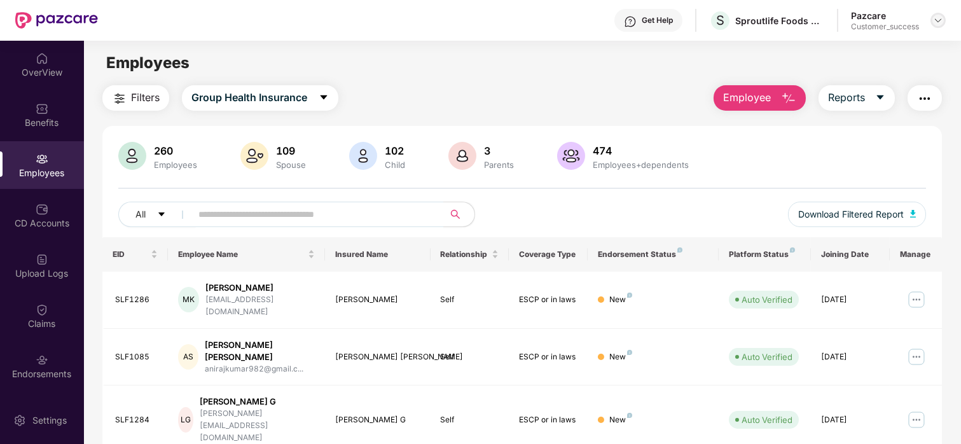
click at [937, 25] on div at bounding box center [938, 20] width 15 height 15
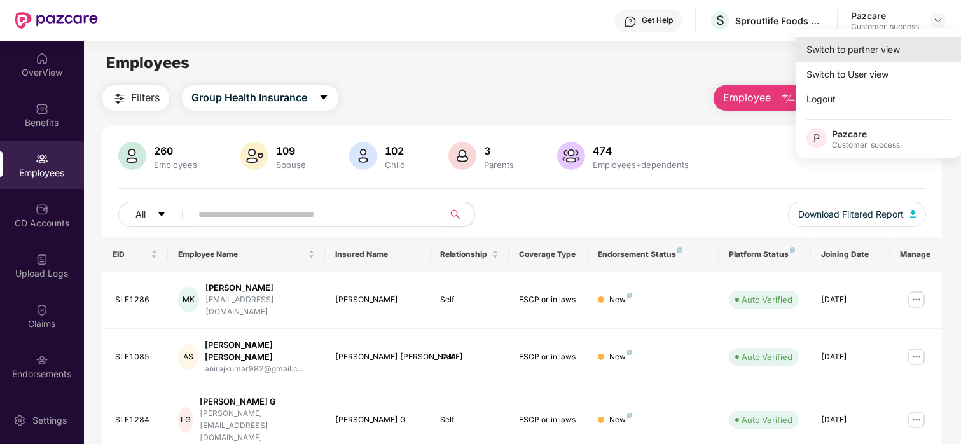
click at [872, 45] on div "Switch to partner view" at bounding box center [879, 49] width 165 height 25
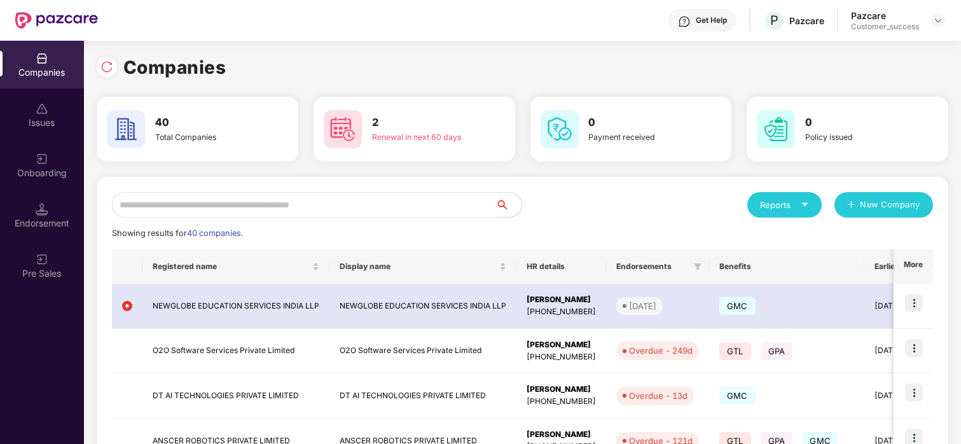
click at [219, 203] on input "text" at bounding box center [304, 204] width 384 height 25
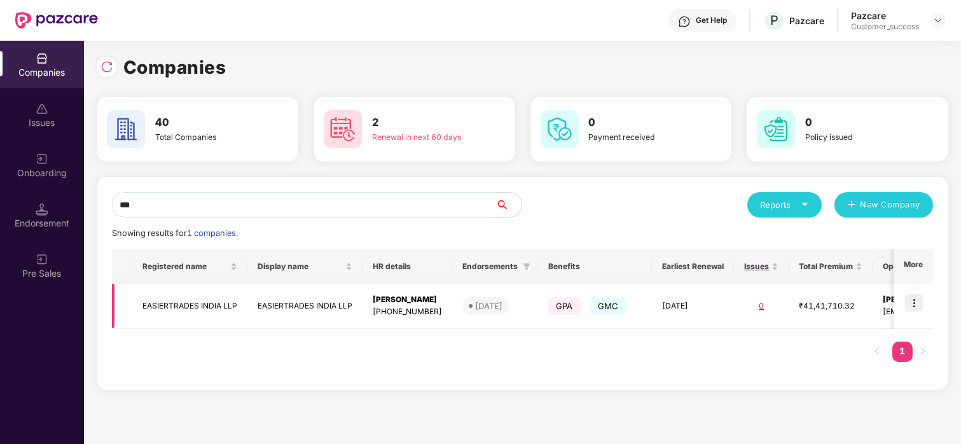
type input "***"
click at [912, 301] on img at bounding box center [914, 303] width 18 height 18
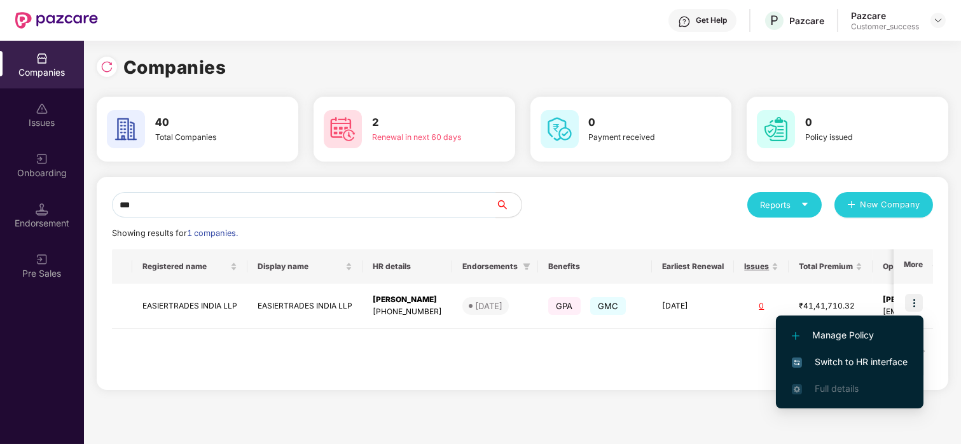
click at [809, 355] on span "Switch to HR interface" at bounding box center [850, 362] width 116 height 14
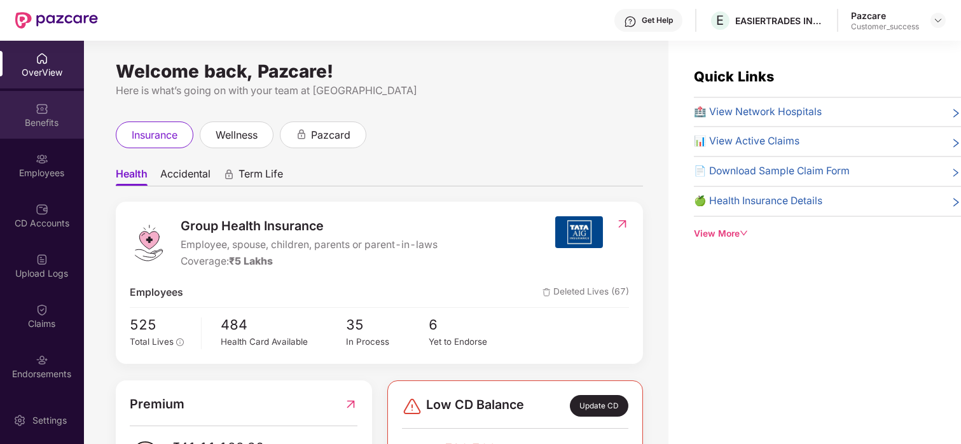
click at [46, 98] on div "Benefits" at bounding box center [42, 115] width 84 height 48
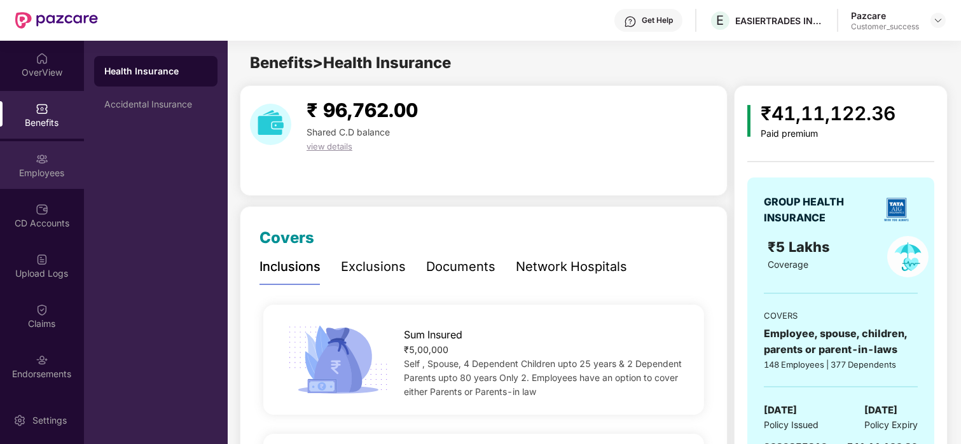
click at [39, 169] on div "Employees" at bounding box center [42, 173] width 84 height 13
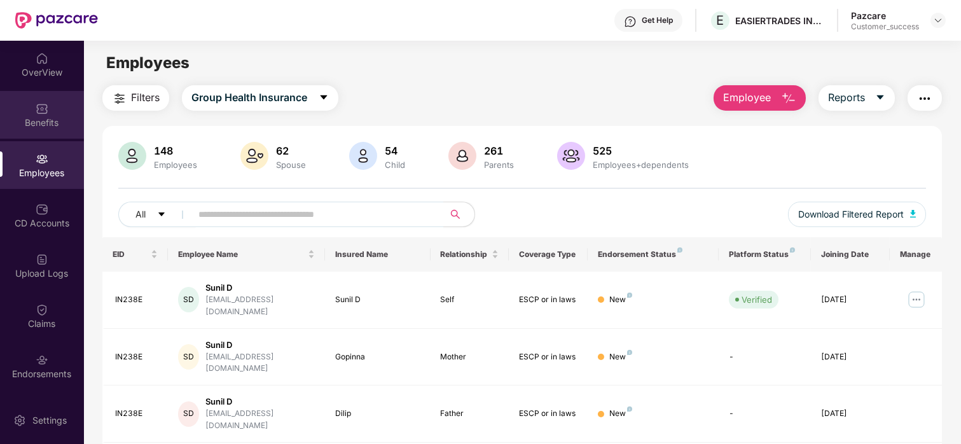
click at [38, 133] on div "Benefits" at bounding box center [42, 115] width 84 height 48
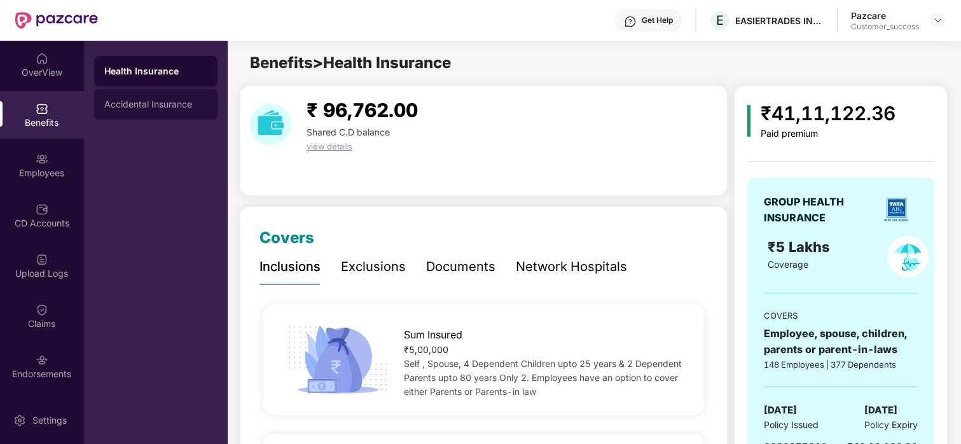
click at [207, 92] on div "Accidental Insurance" at bounding box center [155, 104] width 123 height 31
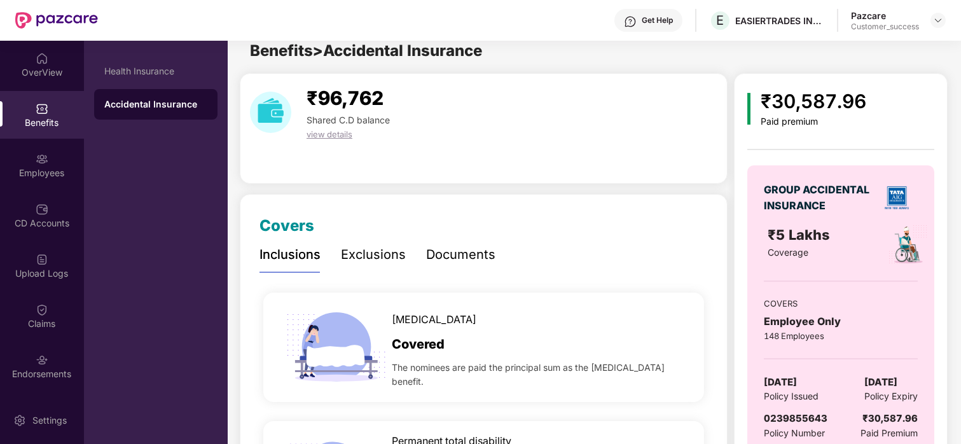
scroll to position [11, 0]
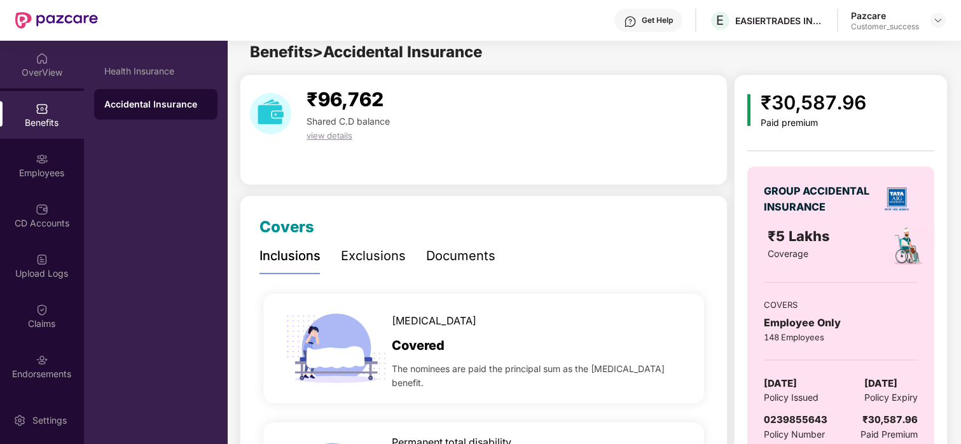
click at [50, 53] on div "OverView" at bounding box center [42, 65] width 84 height 48
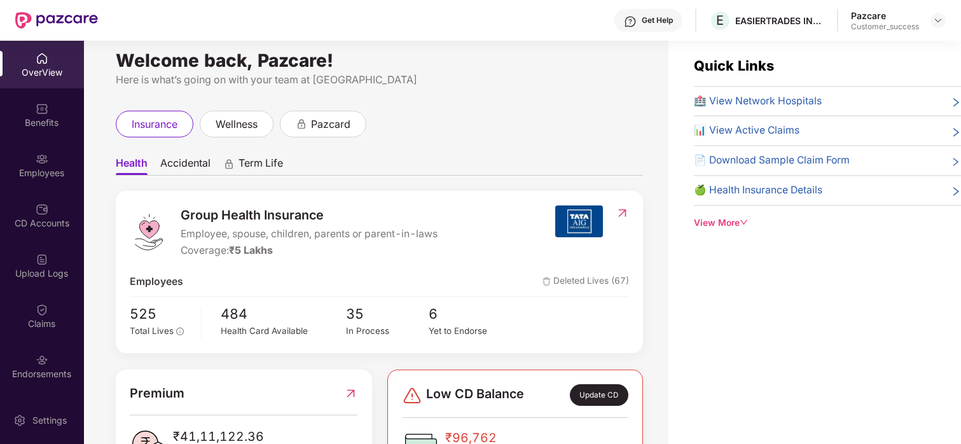
click at [51, 149] on div "Employees" at bounding box center [42, 165] width 84 height 48
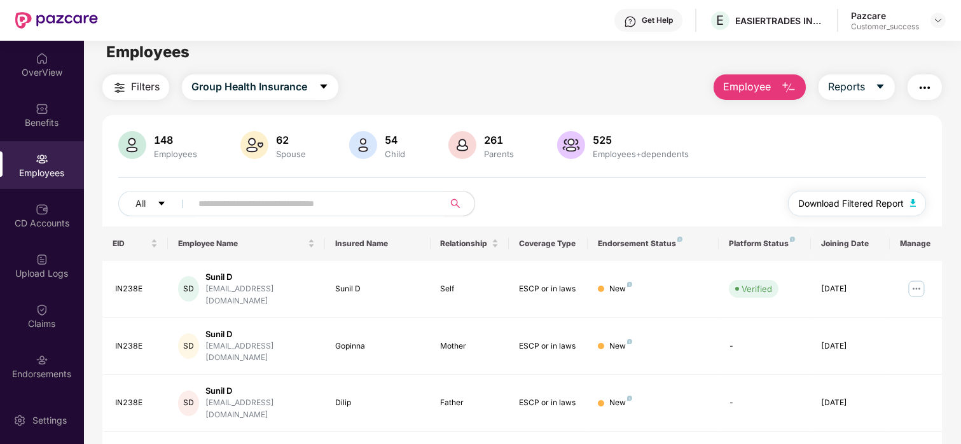
click at [870, 197] on span "Download Filtered Report" at bounding box center [851, 204] width 106 height 14
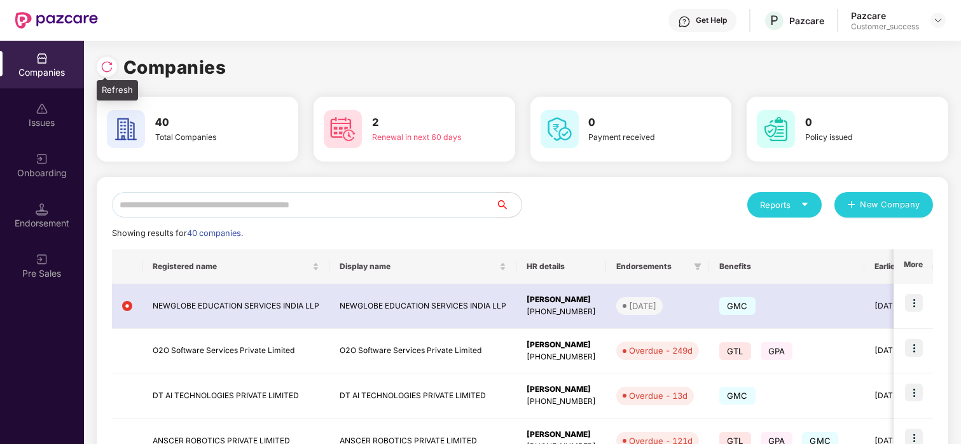
click at [106, 67] on img at bounding box center [107, 66] width 13 height 13
